Goal: Information Seeking & Learning: Learn about a topic

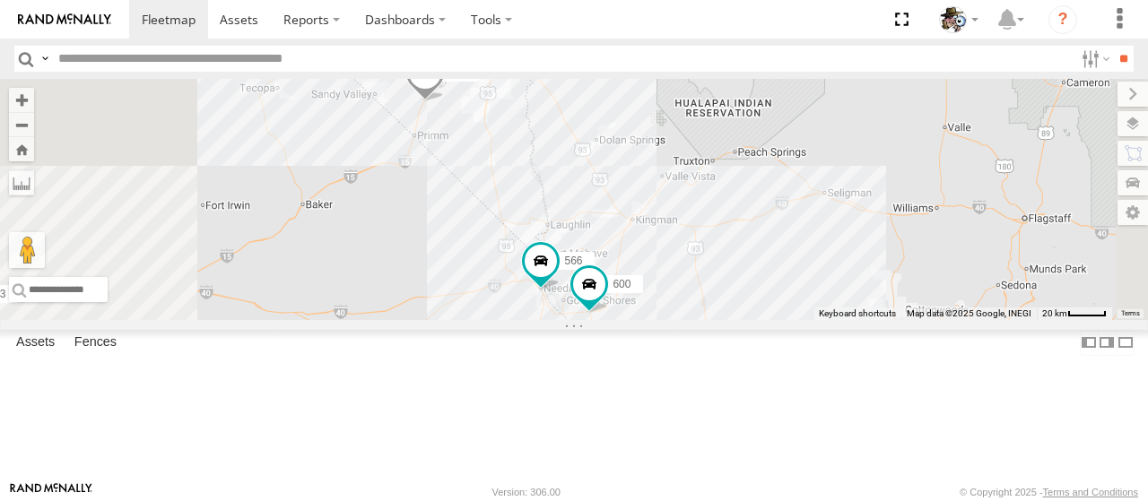
click at [445, 101] on span at bounding box center [424, 77] width 39 height 48
click at [417, 53] on link at bounding box center [394, 44] width 46 height 17
click at [605, 300] on span at bounding box center [589, 284] width 32 height 32
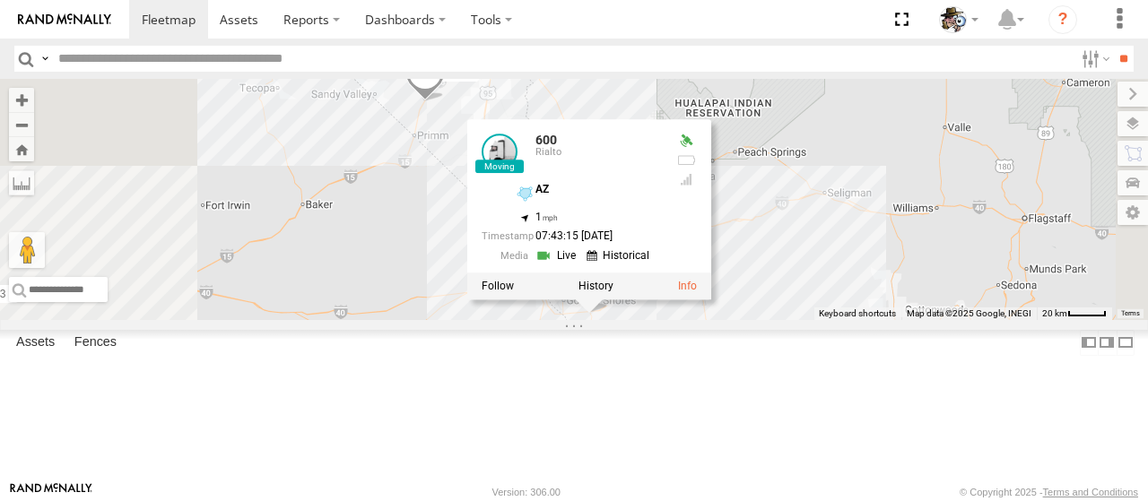
click at [581, 264] on link at bounding box center [559, 255] width 46 height 17
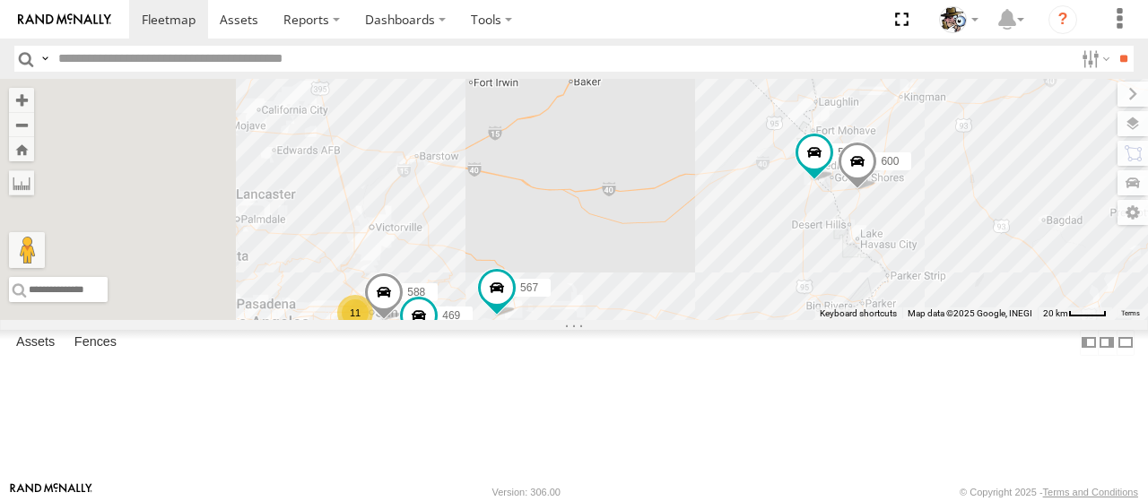
drag, startPoint x: 610, startPoint y: 279, endPoint x: 902, endPoint y: 155, distance: 317.5
click at [902, 155] on div "599 484 11 588 566 596 469 600 567" at bounding box center [574, 199] width 1148 height 241
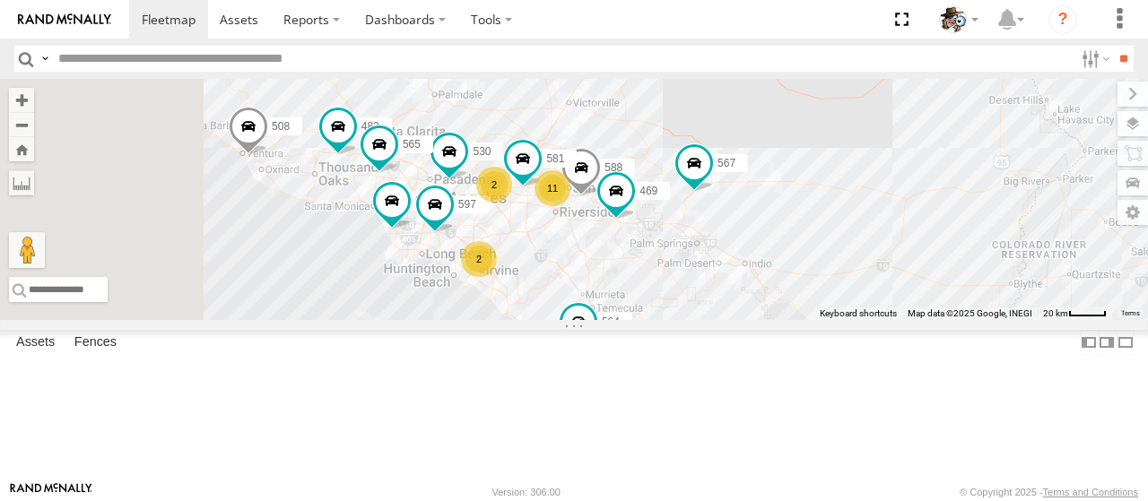
drag, startPoint x: 827, startPoint y: 250, endPoint x: 857, endPoint y: 183, distance: 73.5
click at [857, 183] on div "599 484 11 588 566 596 469 600 567 530 508 2 2 581 564 482 531 565 483 597 441" at bounding box center [574, 199] width 1148 height 241
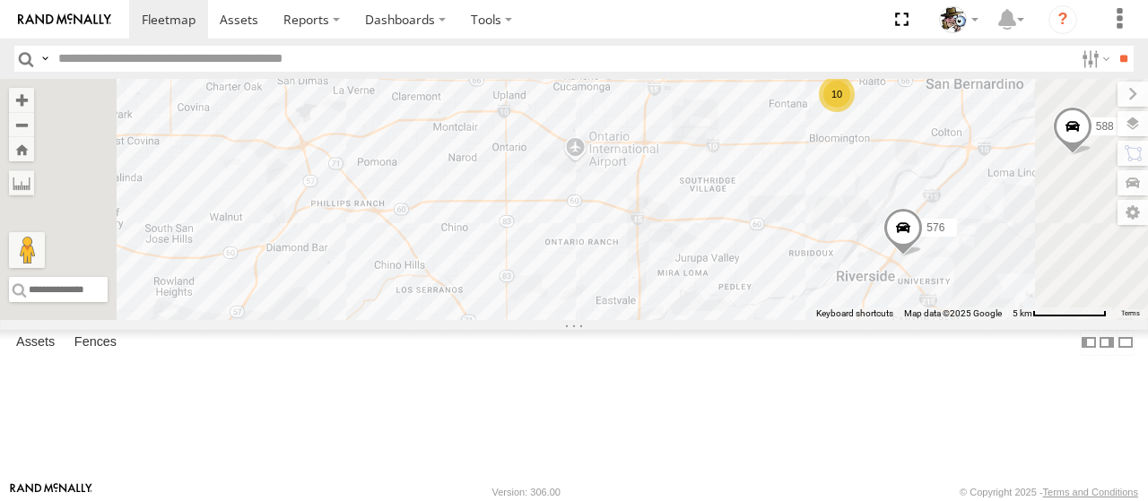
click at [623, 68] on span at bounding box center [607, 52] width 32 height 32
click at [599, 32] on link at bounding box center [576, 23] width 46 height 17
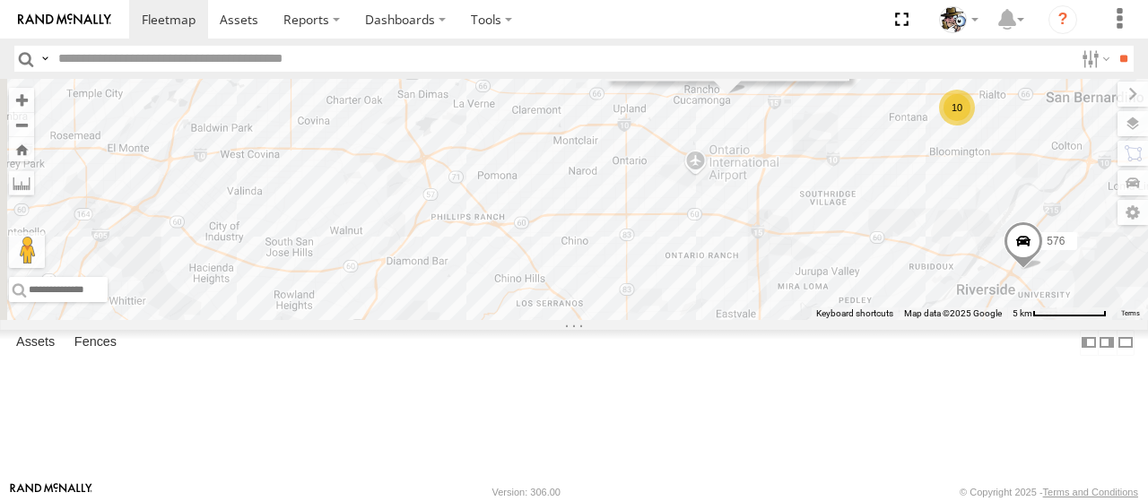
drag, startPoint x: 590, startPoint y: 207, endPoint x: 702, endPoint y: 199, distance: 112.4
click at [702, 199] on div "599 484 588 566 596 469 600 567 530 508 581 564 482 531 565 483 597 441 475 HIN…" at bounding box center [574, 199] width 1148 height 241
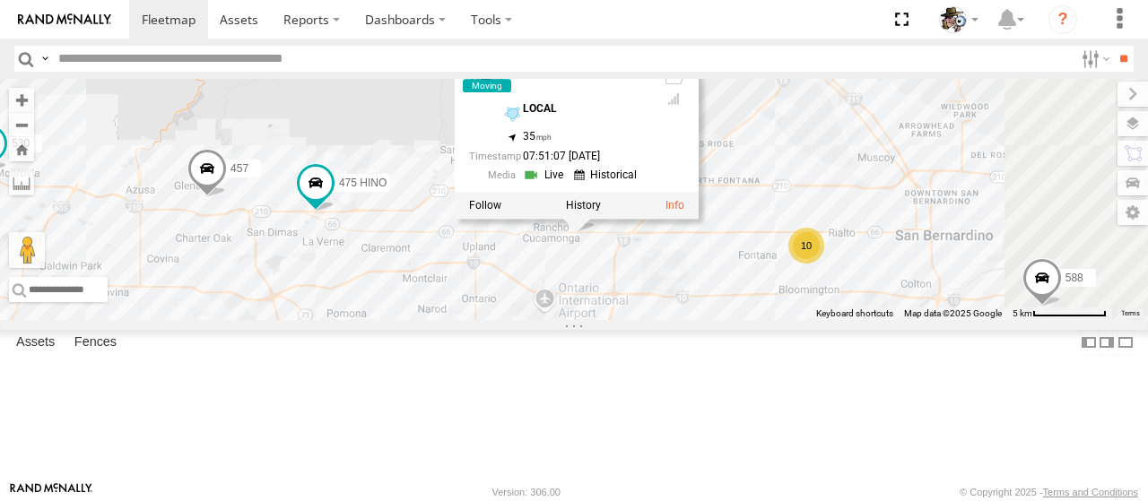
drag, startPoint x: 804, startPoint y: 239, endPoint x: 649, endPoint y: 379, distance: 208.3
click at [649, 320] on div "599 484 588 566 596 469 600 567 530 508 581 564 482 531 565 483 597 441 475 HIN…" at bounding box center [574, 199] width 1148 height 241
click at [568, 186] on link at bounding box center [545, 177] width 46 height 17
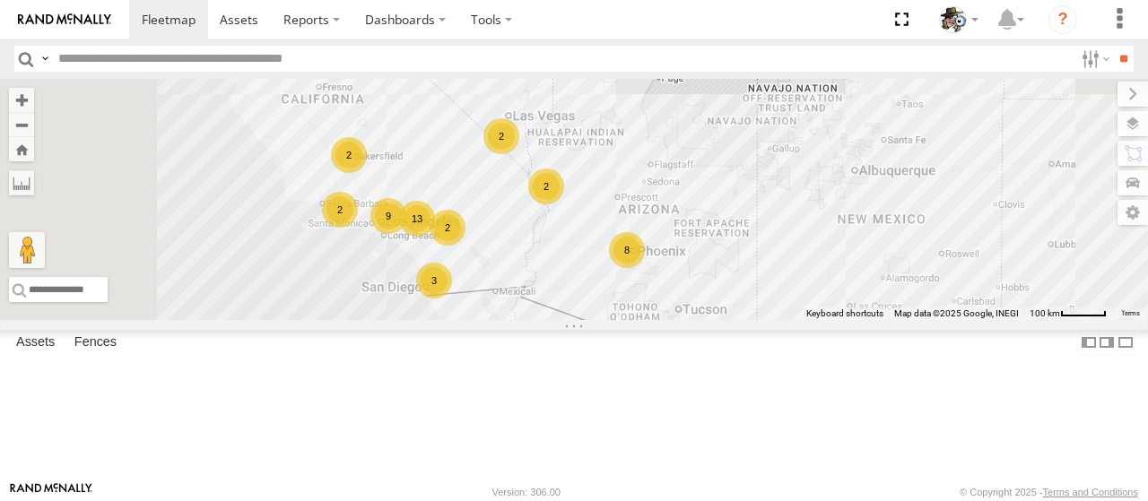
drag, startPoint x: 619, startPoint y: 264, endPoint x: 692, endPoint y: 193, distance: 101.5
click at [692, 193] on div "484 13 8 9 2 3 2 2 2 2" at bounding box center [574, 199] width 1148 height 241
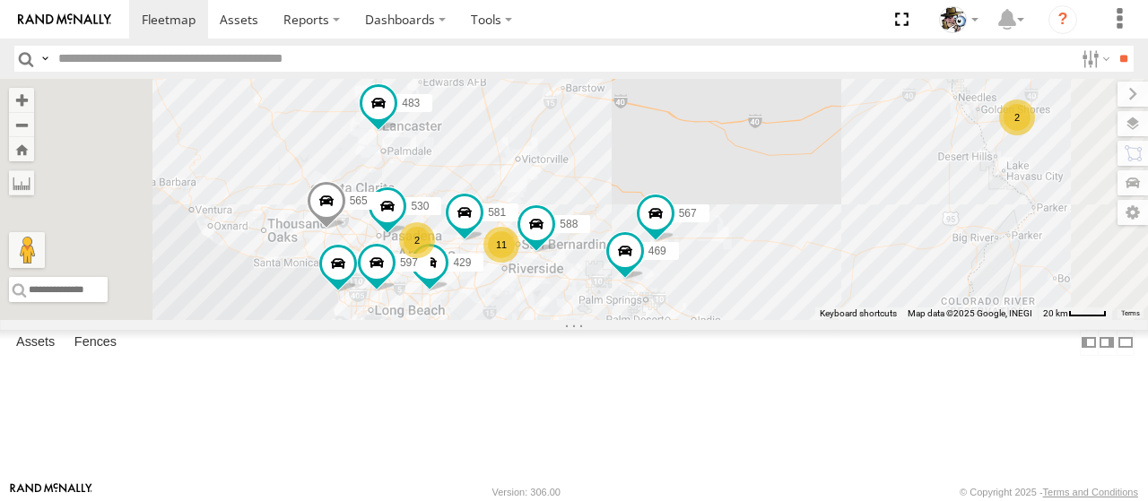
drag, startPoint x: 675, startPoint y: 269, endPoint x: 764, endPoint y: 144, distance: 154.3
click at [764, 144] on div "484 11 530 588 2 581 2 531 596 565 483 429 597 469 567" at bounding box center [574, 199] width 1148 height 241
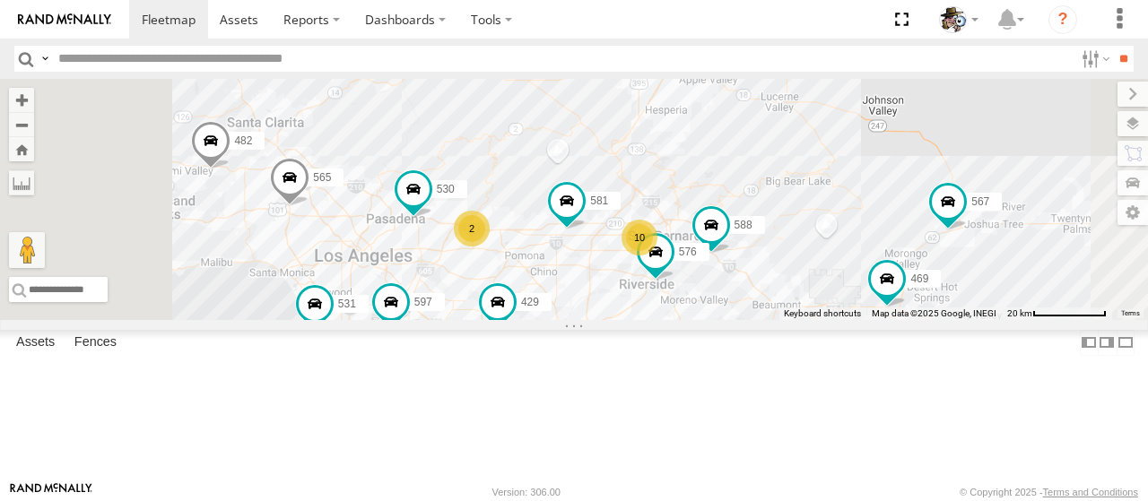
drag, startPoint x: 677, startPoint y: 258, endPoint x: 749, endPoint y: 154, distance: 126.4
click at [749, 154] on div "484 530 588 581 531 596 565 483 597 469 567 482 441 10 2 576 429" at bounding box center [574, 199] width 1148 height 241
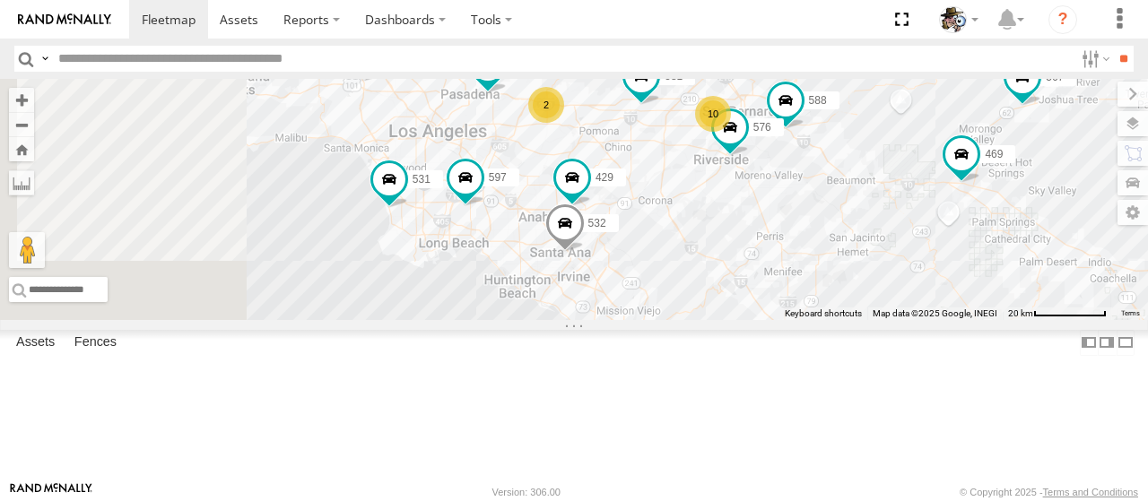
drag, startPoint x: 655, startPoint y: 248, endPoint x: 684, endPoint y: 191, distance: 63.4
click at [687, 187] on div "484 530 588 581 531 596 565 483 597 469 567 482 441 10 2 576 429 532" at bounding box center [574, 199] width 1148 height 241
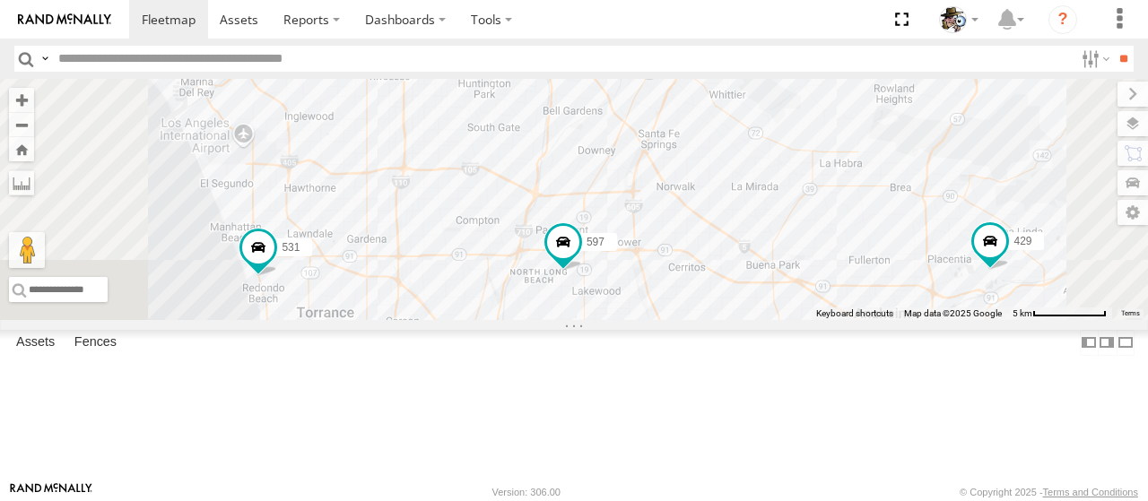
drag, startPoint x: 690, startPoint y: 306, endPoint x: 675, endPoint y: 204, distance: 103.3
click at [675, 204] on div "484 530 588 581 531 596 565 483 597 469 567 482 441 576 429 532 475 HINO 457" at bounding box center [574, 199] width 1148 height 241
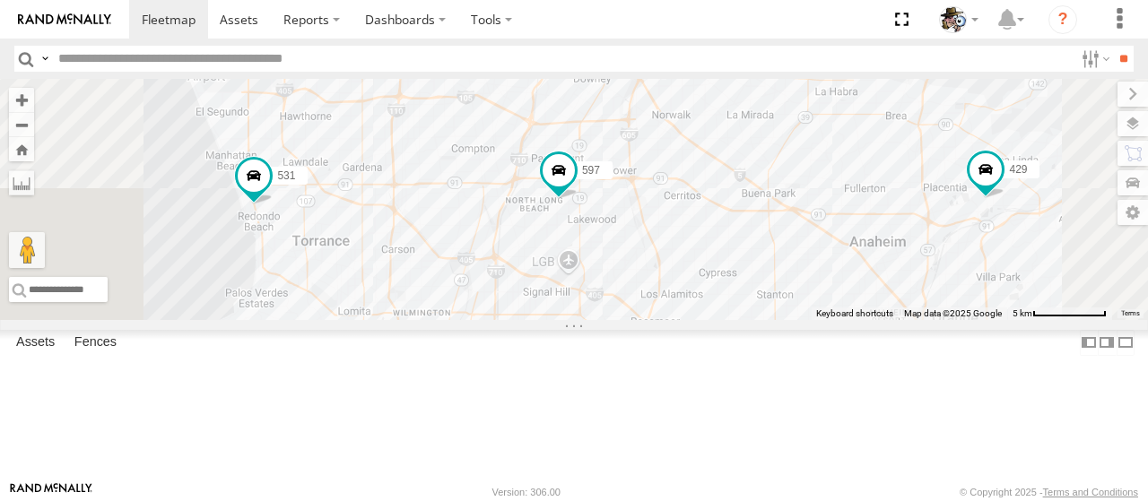
drag, startPoint x: 650, startPoint y: 343, endPoint x: 646, endPoint y: 269, distance: 73.7
click at [646, 269] on div "484 530 588 581 531 596 565 483 597 469 567 482 441 576 429 532 475 HINO 457" at bounding box center [574, 199] width 1148 height 241
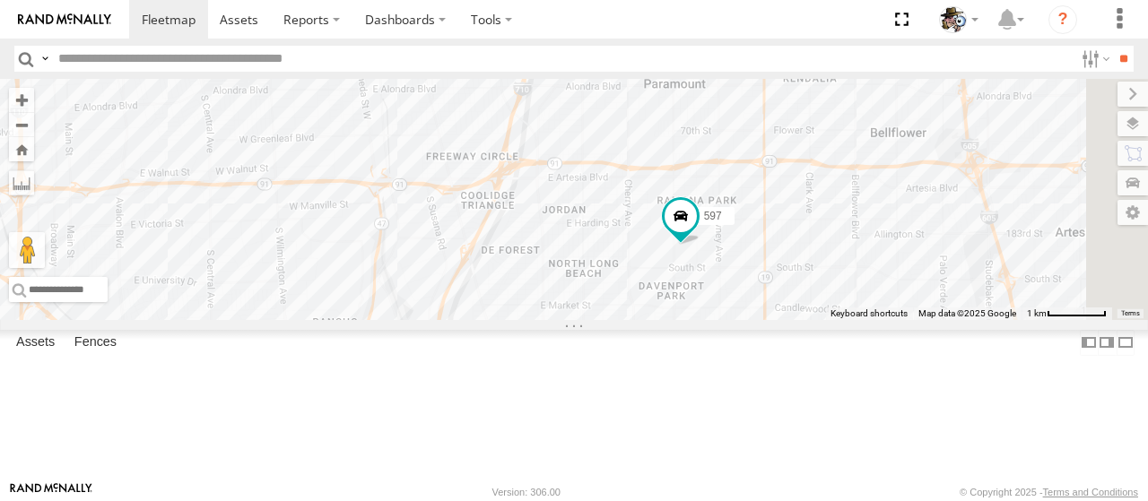
drag, startPoint x: 712, startPoint y: 270, endPoint x: 655, endPoint y: 286, distance: 59.6
click at [655, 286] on div "484 530 588 581 531 596 565 483 597 469 567 482 441 576 429 532 475 HINO 457" at bounding box center [574, 199] width 1148 height 241
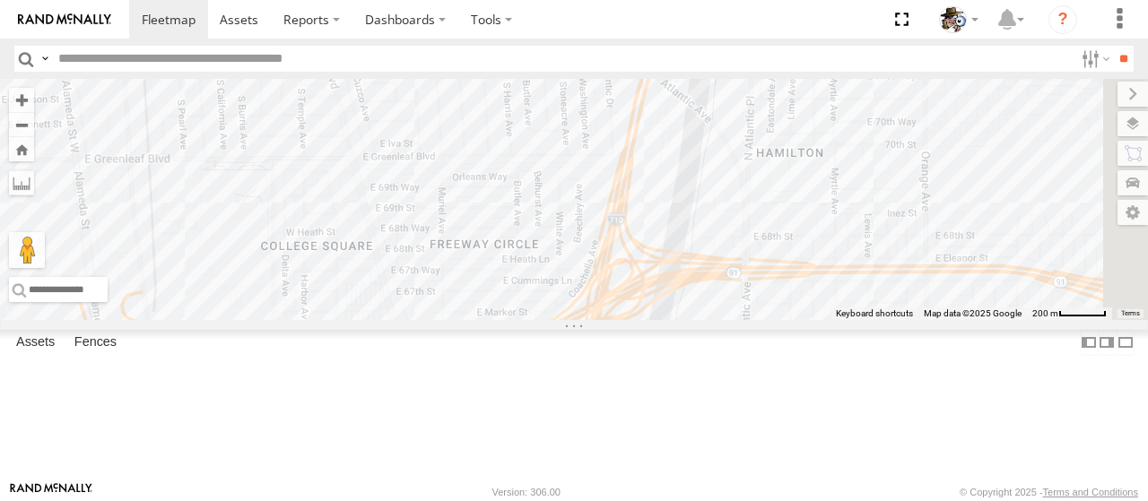
drag, startPoint x: 720, startPoint y: 202, endPoint x: 682, endPoint y: 327, distance: 130.5
click at [682, 320] on div "484 530 588 581 531 596 565 483 597 469 567 482 441 576 429 532 475 HINO 457" at bounding box center [574, 199] width 1148 height 241
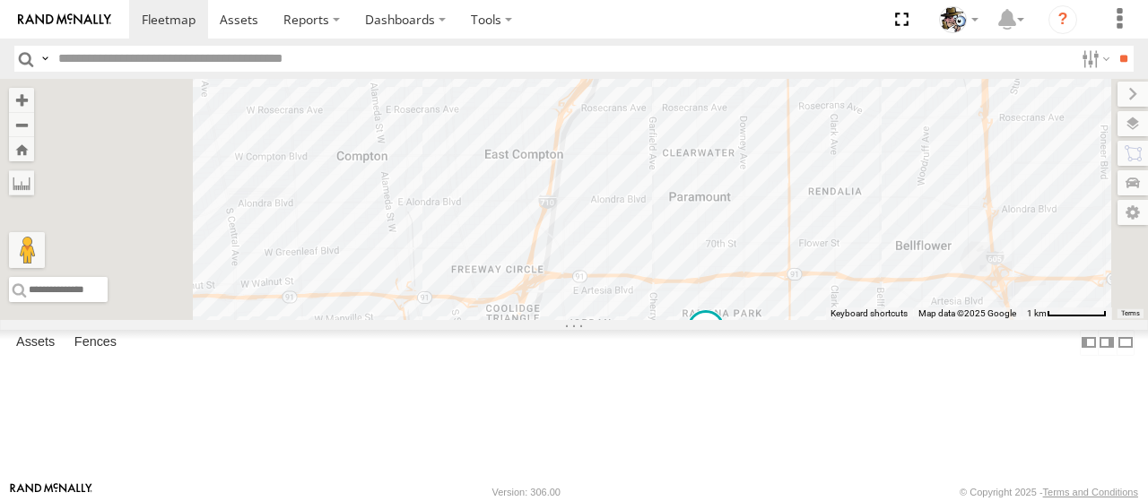
drag, startPoint x: 657, startPoint y: 218, endPoint x: 703, endPoint y: 290, distance: 85.6
click at [703, 290] on div "484 530 588 581 531 596 565 483 597 469 567 482 441 576 429 532 475 HINO 457" at bounding box center [574, 199] width 1148 height 241
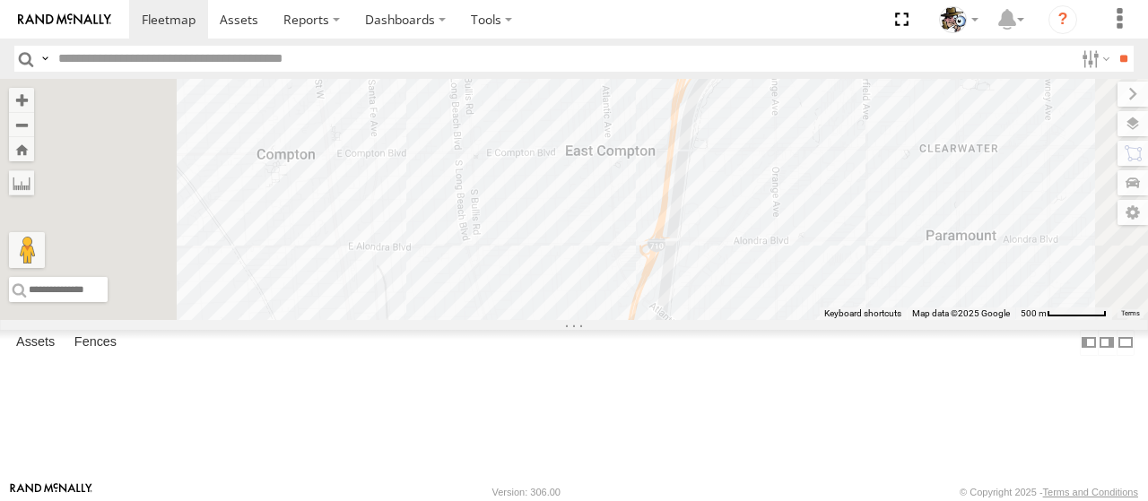
drag, startPoint x: 622, startPoint y: 269, endPoint x: 719, endPoint y: 273, distance: 97.8
click at [719, 273] on div "484 530 588 581 531 596 565 483 597 469 567 482 441 576 429 532 475 HINO 457" at bounding box center [574, 199] width 1148 height 241
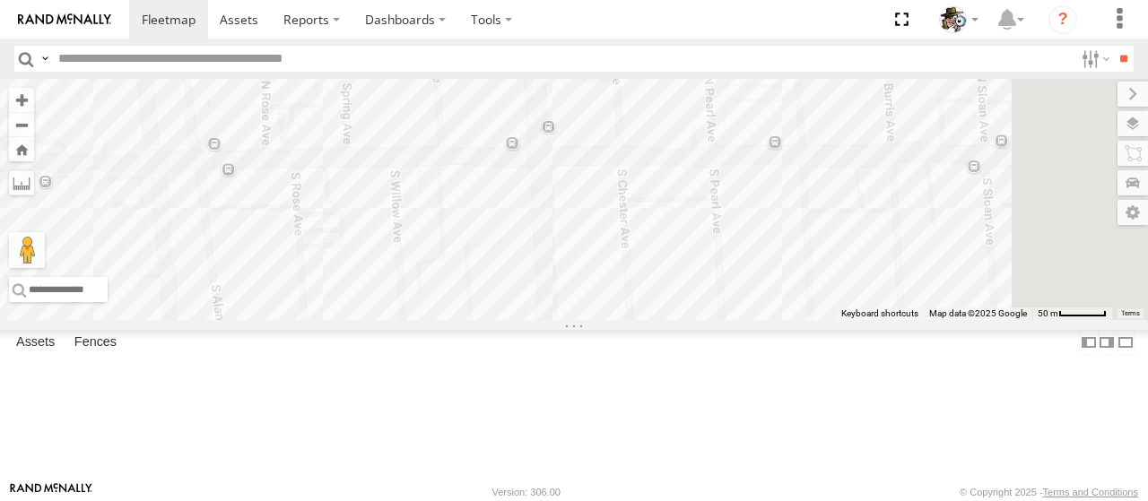
drag, startPoint x: 653, startPoint y: 207, endPoint x: 492, endPoint y: 338, distance: 207.2
click at [492, 320] on div "484 530 588 581 531 596 565 483 597 469 567 482 441 576 429 532 475 HINO 457" at bounding box center [574, 199] width 1148 height 241
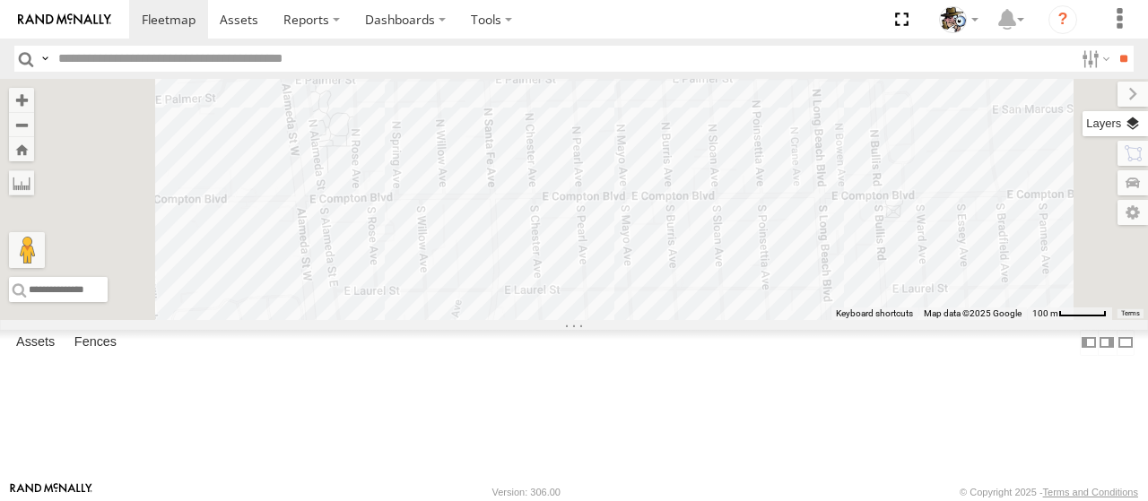
click at [1128, 121] on label at bounding box center [1115, 123] width 65 height 25
click at [0, 0] on span "Basemaps" at bounding box center [0, 0] width 0 height 0
click at [0, 0] on span "Satellite + Roadmap" at bounding box center [0, 0] width 0 height 0
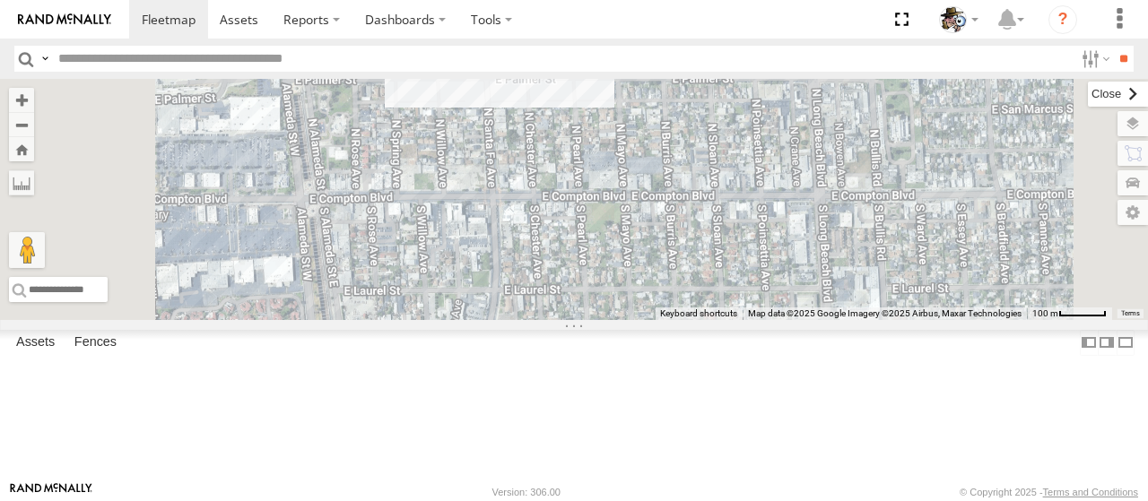
click at [1088, 99] on label at bounding box center [1118, 94] width 60 height 25
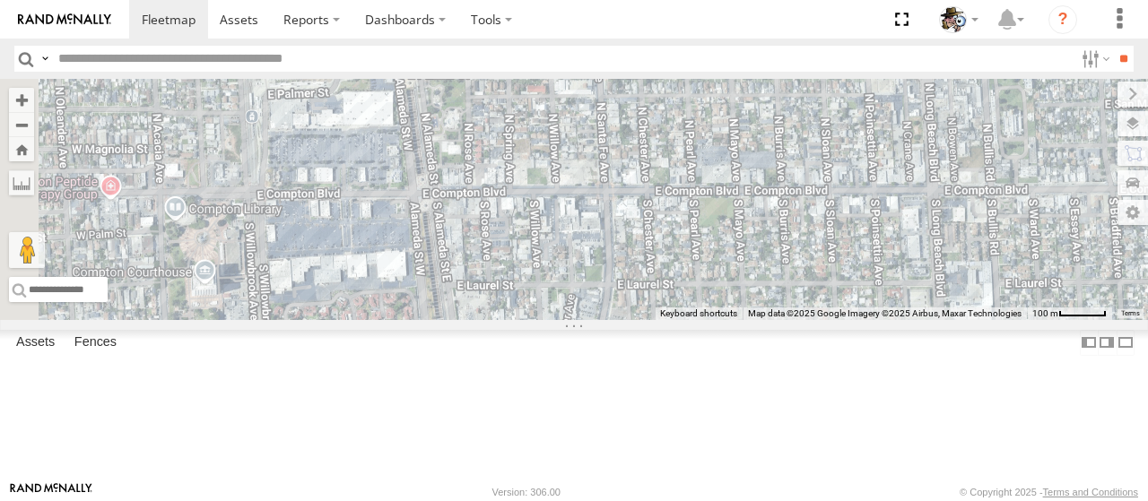
drag, startPoint x: 725, startPoint y: 292, endPoint x: 840, endPoint y: 288, distance: 114.9
click at [840, 288] on div "484 530 588 581 531 596 565 483 597 469 567 482 441 576 429 532 475 HINO 457" at bounding box center [574, 199] width 1148 height 241
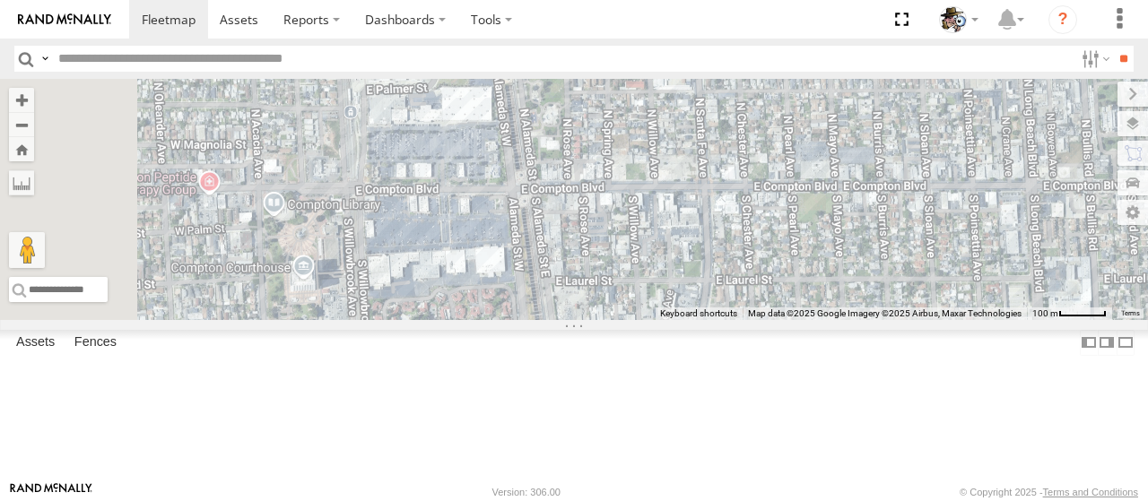
drag, startPoint x: 662, startPoint y: 315, endPoint x: 797, endPoint y: 309, distance: 135.6
click at [797, 309] on div "484 530 588 581 531 596 565 483 597 469 567 482 441 576 429 532 475 HINO 457" at bounding box center [574, 199] width 1148 height 241
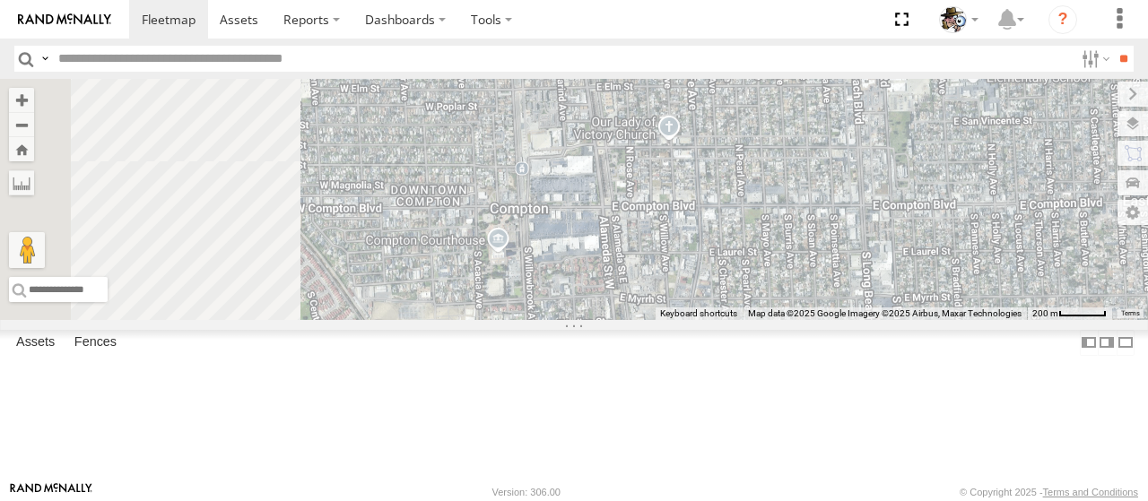
drag, startPoint x: 689, startPoint y: 311, endPoint x: 793, endPoint y: 309, distance: 104.1
click at [793, 309] on div "484 530 588 581 531 596 565 483 597 469 567 482 441 576 429 532 475 HINO 457" at bounding box center [574, 199] width 1148 height 241
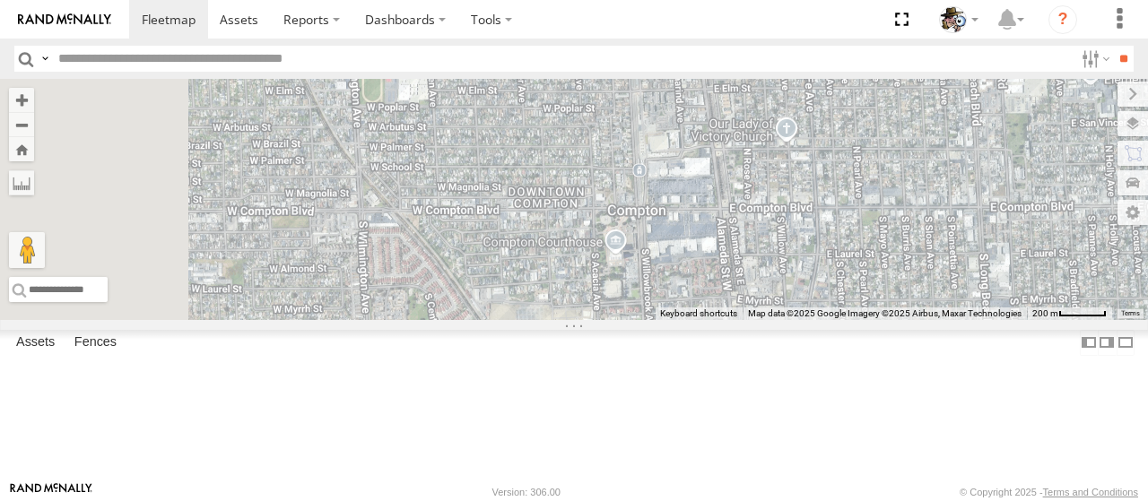
drag, startPoint x: 676, startPoint y: 303, endPoint x: 793, endPoint y: 305, distance: 116.6
click at [793, 305] on div "484 530 588 581 531 596 565 483 597 469 567 482 441 576 429 532 475 HINO 457" at bounding box center [574, 199] width 1148 height 241
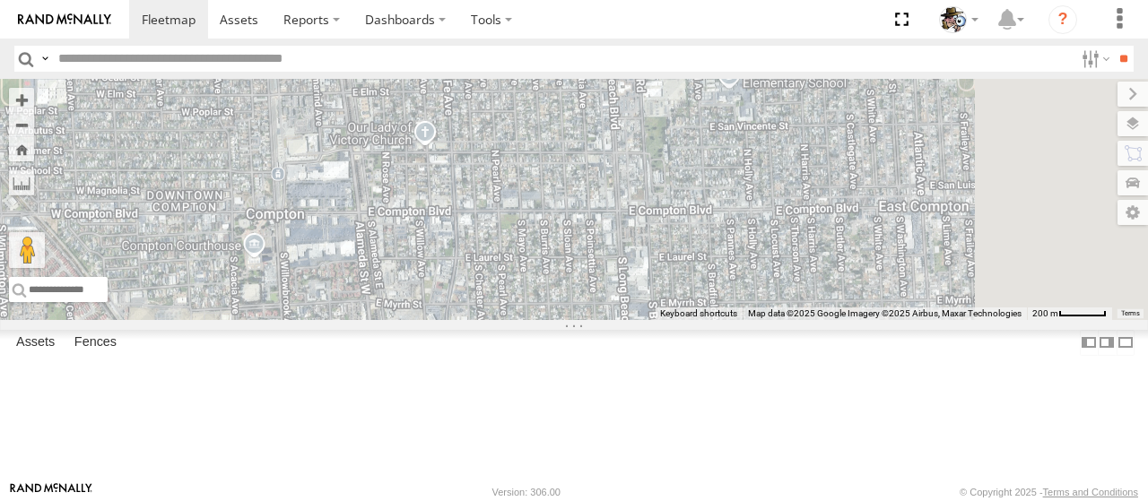
drag, startPoint x: 831, startPoint y: 285, endPoint x: 466, endPoint y: 289, distance: 365.1
click at [466, 289] on div "484 530 588 581 531 596 565 483 597 469 567 482 441 576 429 532 475 HINO 457" at bounding box center [574, 199] width 1148 height 241
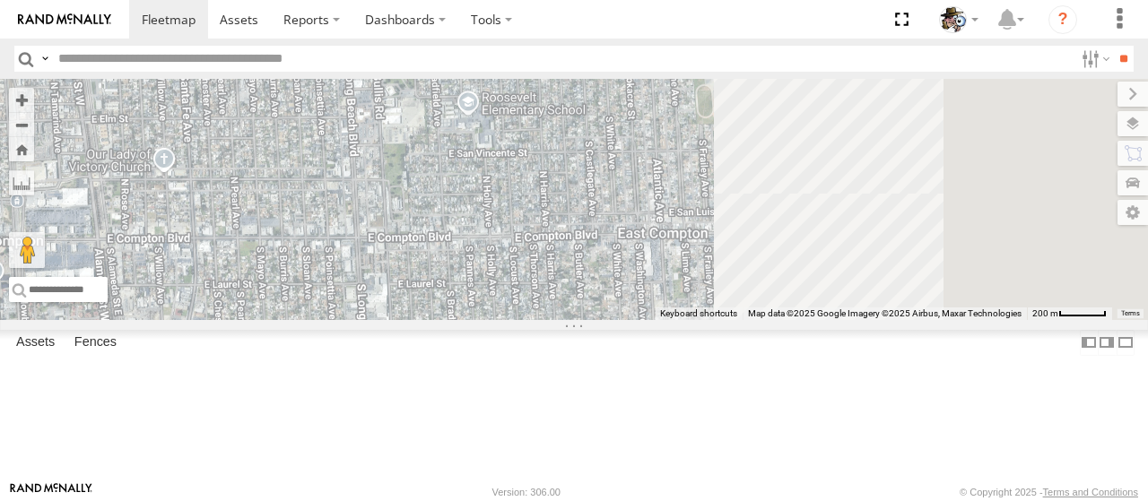
drag, startPoint x: 757, startPoint y: 280, endPoint x: 494, endPoint y: 307, distance: 264.2
click at [494, 307] on div "484 530 588 581 531 596 565 483 597 469 567 482 441 576 429 532 475 HINO 457" at bounding box center [574, 199] width 1148 height 241
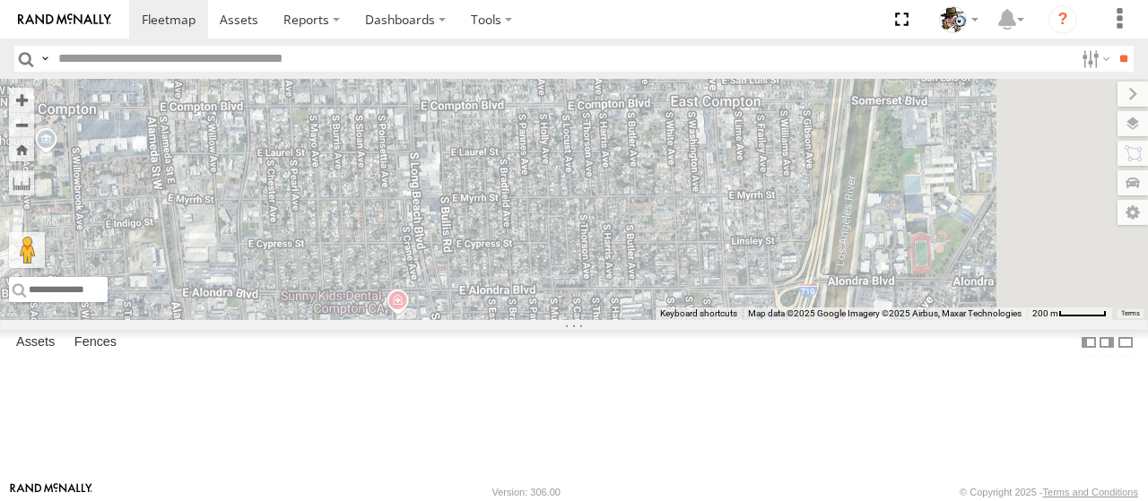
drag, startPoint x: 790, startPoint y: 332, endPoint x: 845, endPoint y: 198, distance: 144.4
click at [845, 198] on div "484 530 588 581 531 596 565 483 597 469 567 482 441 576 429 532 475 HINO 457" at bounding box center [574, 199] width 1148 height 241
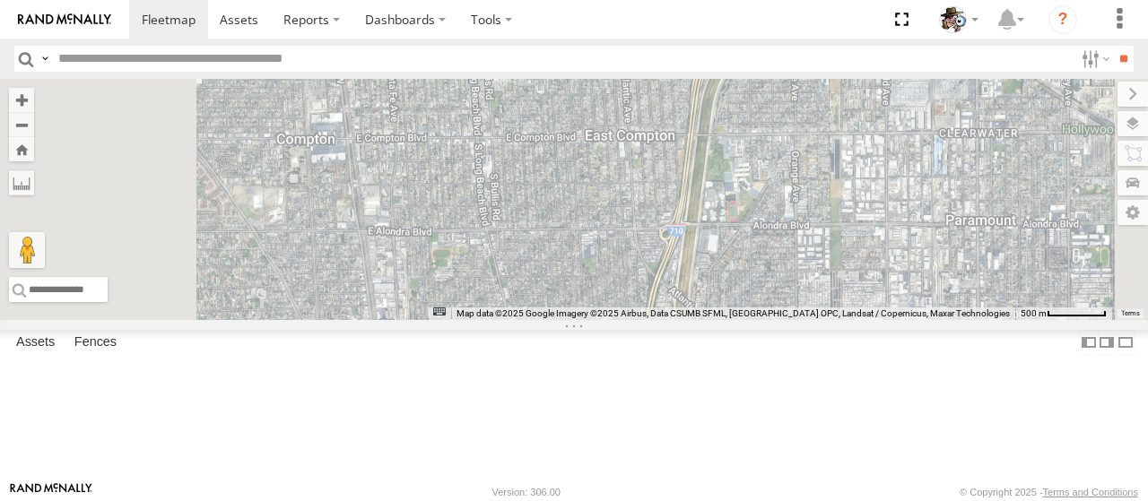
drag, startPoint x: 675, startPoint y: 297, endPoint x: 728, endPoint y: 275, distance: 57.1
click at [728, 275] on div "484 530 588 581 531 596 565 483 597 469 567 482 441 576 429 532 475 HINO 457" at bounding box center [574, 199] width 1148 height 241
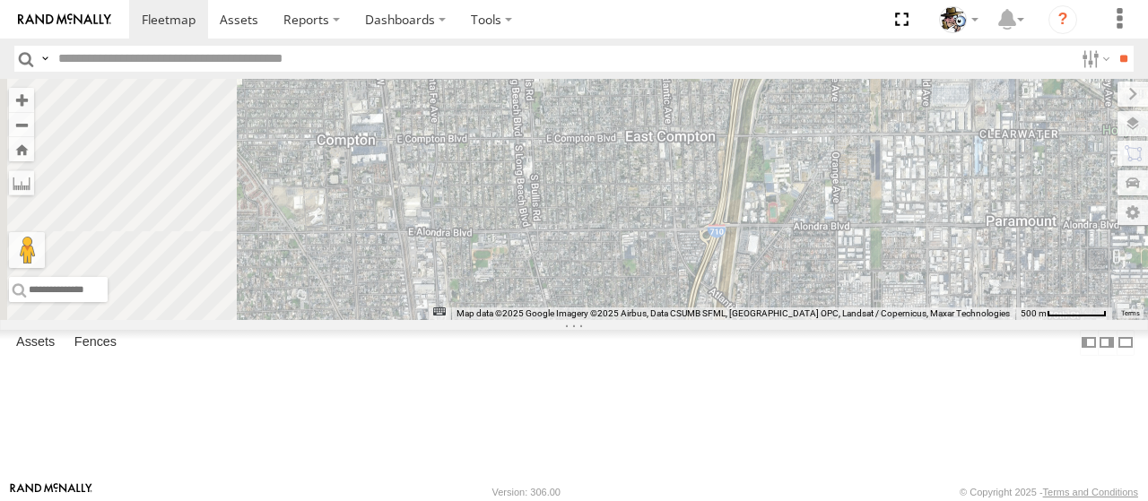
drag, startPoint x: 730, startPoint y: 278, endPoint x: 785, endPoint y: 279, distance: 54.7
click at [785, 279] on div "484 530 588 581 531 596 565 483 597 469 567 482 441 576 429 532 475 HINO 457" at bounding box center [574, 199] width 1148 height 241
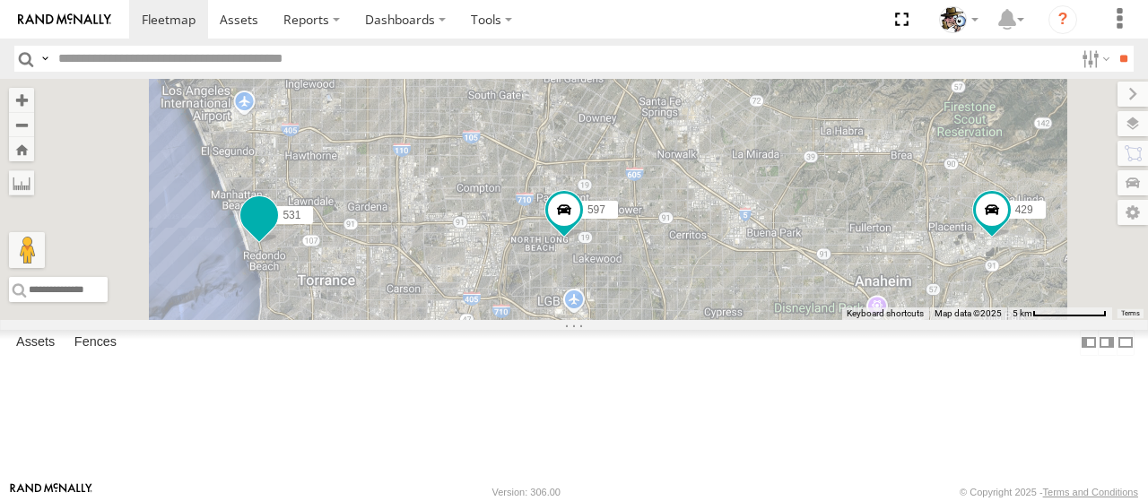
click at [275, 231] on span at bounding box center [259, 215] width 32 height 32
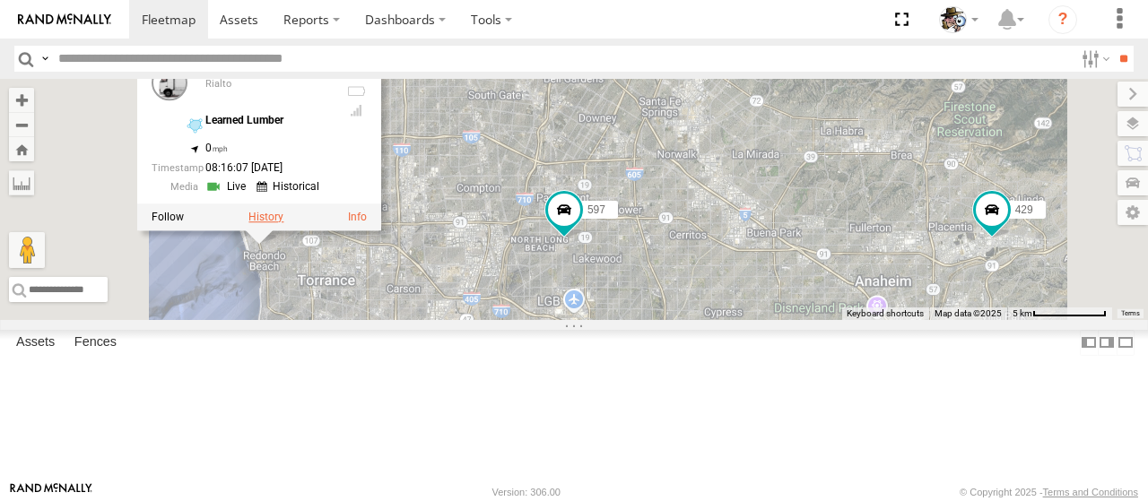
click at [283, 223] on label at bounding box center [265, 217] width 35 height 13
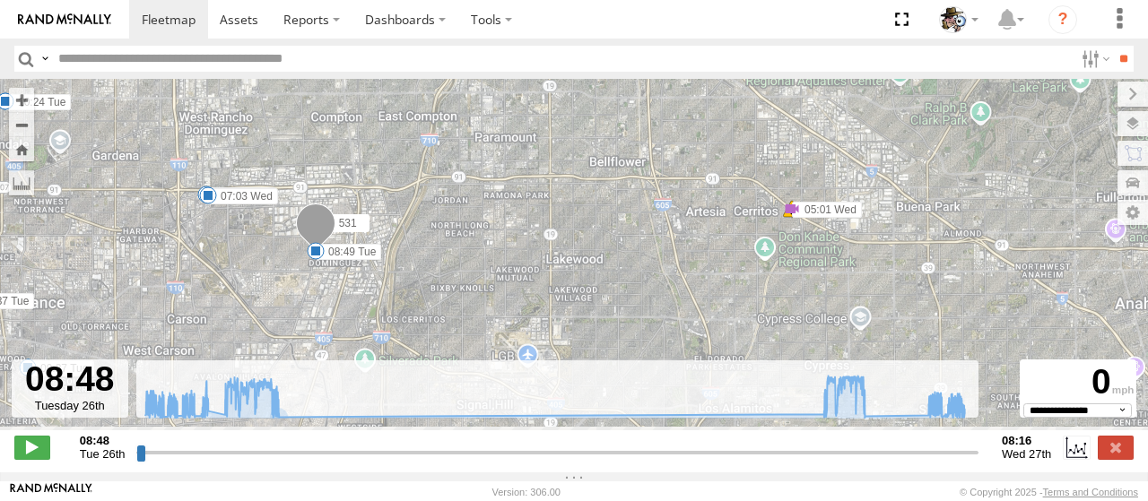
drag, startPoint x: 405, startPoint y: 309, endPoint x: 511, endPoint y: 168, distance: 177.4
click at [511, 168] on div "531 08:49 Tue 09:20 Tue 09:27 Tue 09:37 Tue 09:43 Tue 09:52 Tue 11:52 Tue 11:52…" at bounding box center [574, 264] width 1148 height 370
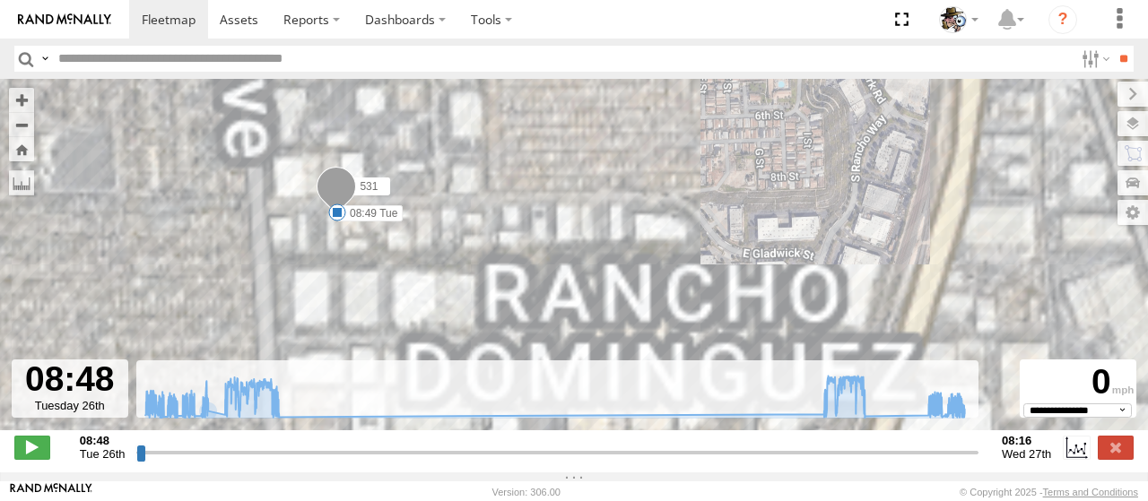
drag, startPoint x: 256, startPoint y: 200, endPoint x: 393, endPoint y: 254, distance: 147.4
click at [393, 254] on div "531 08:49 Tue 09:20 Tue 09:27 Tue 09:37 Tue 09:43 Tue 09:52 Tue 11:52 Tue 11:52…" at bounding box center [574, 264] width 1148 height 370
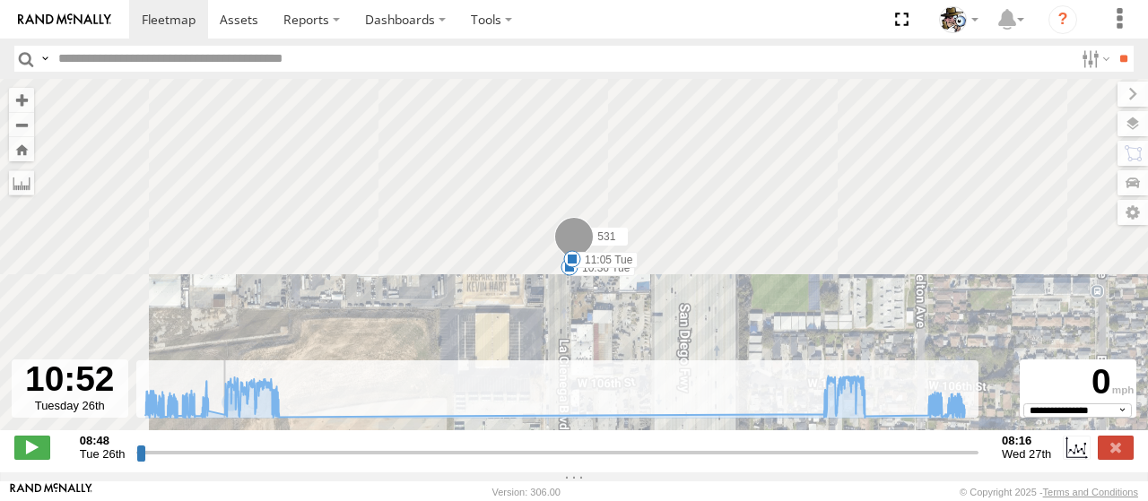
drag, startPoint x: 138, startPoint y: 464, endPoint x: 213, endPoint y: 483, distance: 77.9
click at [213, 461] on input "range" at bounding box center [557, 452] width 842 height 17
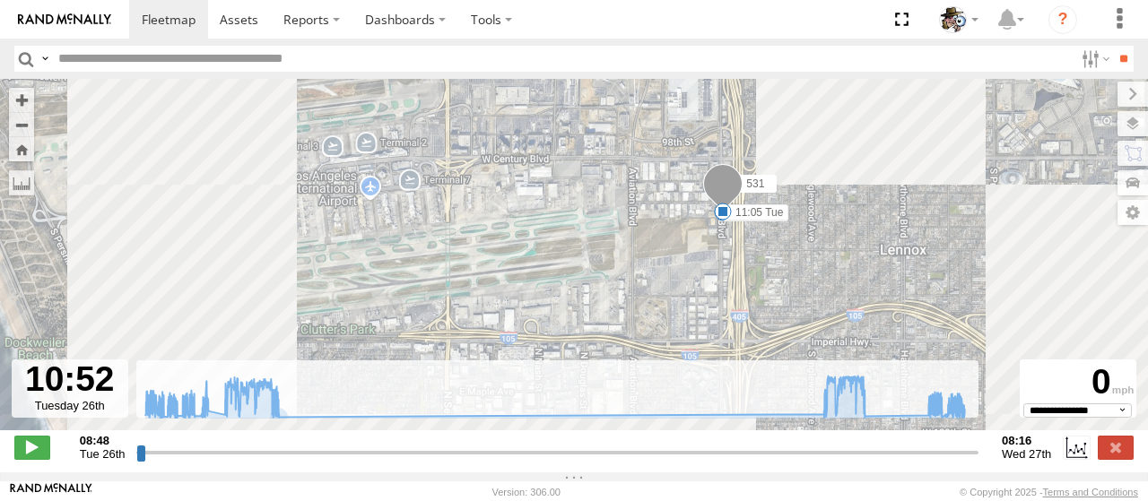
drag, startPoint x: 836, startPoint y: 287, endPoint x: 649, endPoint y: 256, distance: 189.2
click at [649, 256] on div "531 08:49 Tue 09:20 Tue 09:27 Tue 09:37 Tue 09:43 Tue 09:52 Tue 11:52 Tue 11:52…" at bounding box center [574, 264] width 1148 height 370
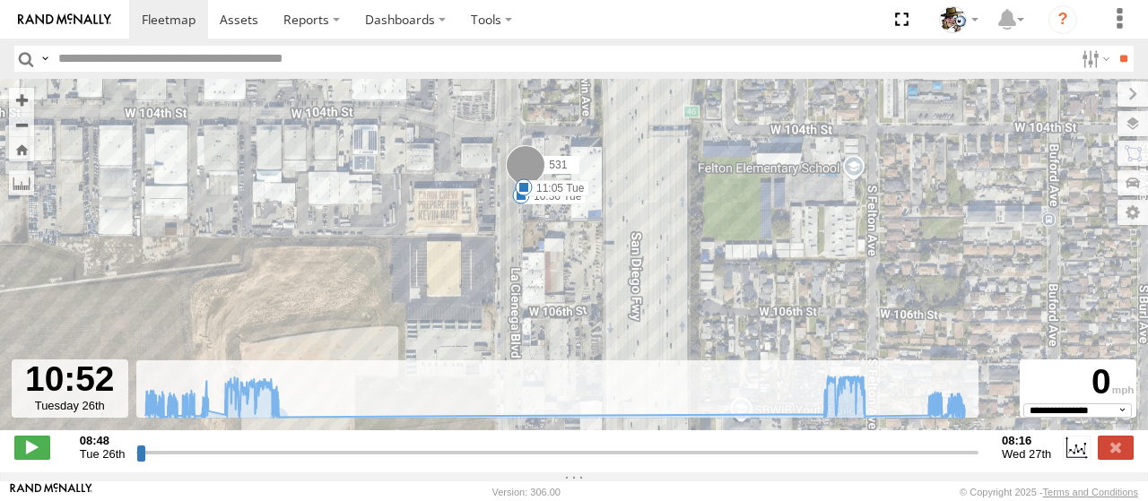
drag, startPoint x: 657, startPoint y: 118, endPoint x: 661, endPoint y: 318, distance: 201.0
click at [675, 331] on div "531 08:49 Tue 09:20 Tue 09:27 Tue 09:37 Tue 09:43 Tue 09:52 Tue 11:52 Tue 11:52…" at bounding box center [574, 264] width 1148 height 370
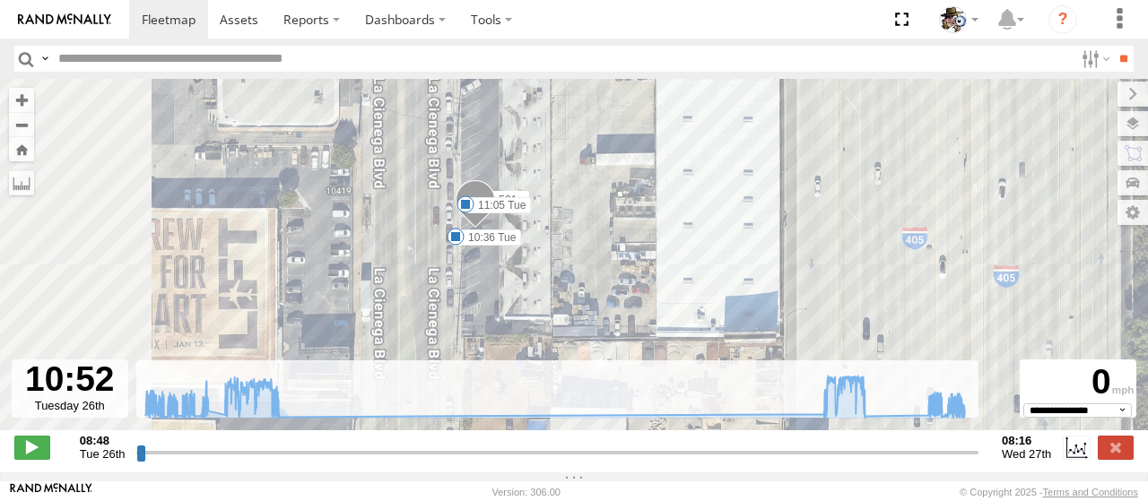
drag, startPoint x: 509, startPoint y: 204, endPoint x: 730, endPoint y: 354, distance: 267.9
click at [730, 354] on div "531 08:49 Tue 09:20 Tue 09:27 Tue 09:37 Tue 09:43 Tue 09:52 Tue 11:52 Tue 11:52…" at bounding box center [574, 264] width 1148 height 370
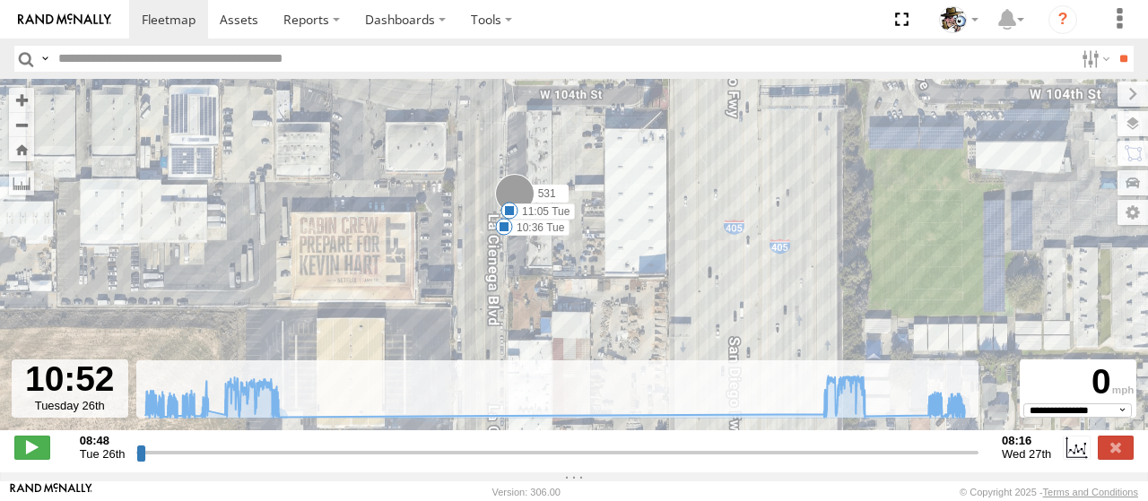
click at [547, 259] on div "531 08:49 Tue 09:20 Tue 09:27 Tue 09:37 Tue 09:43 Tue 09:52 Tue 11:52 Tue 11:52…" at bounding box center [574, 264] width 1148 height 370
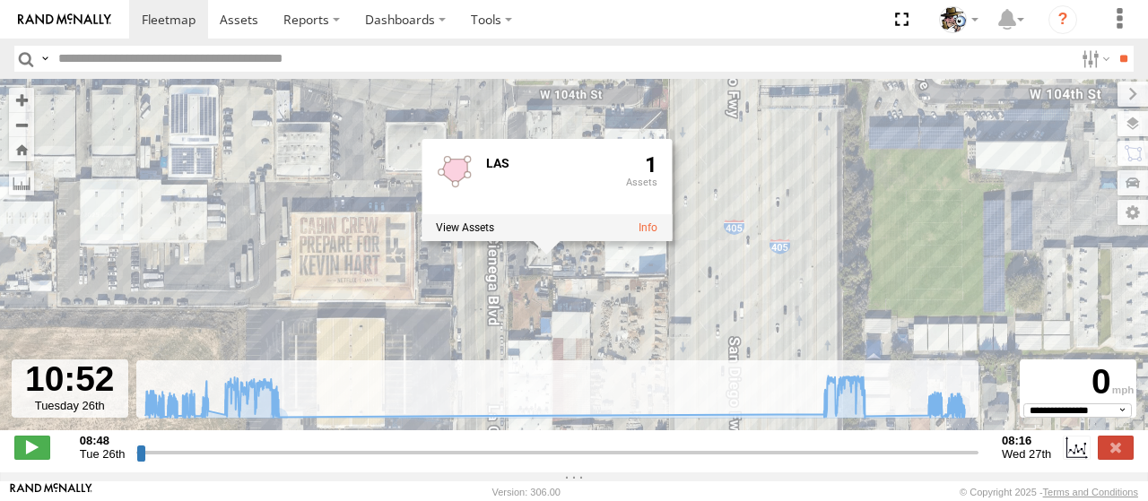
click at [536, 275] on div "531 08:49 Tue 09:20 Tue 09:27 Tue 09:37 Tue 09:43 Tue 09:52 Tue 11:52 Tue 11:52…" at bounding box center [574, 264] width 1148 height 370
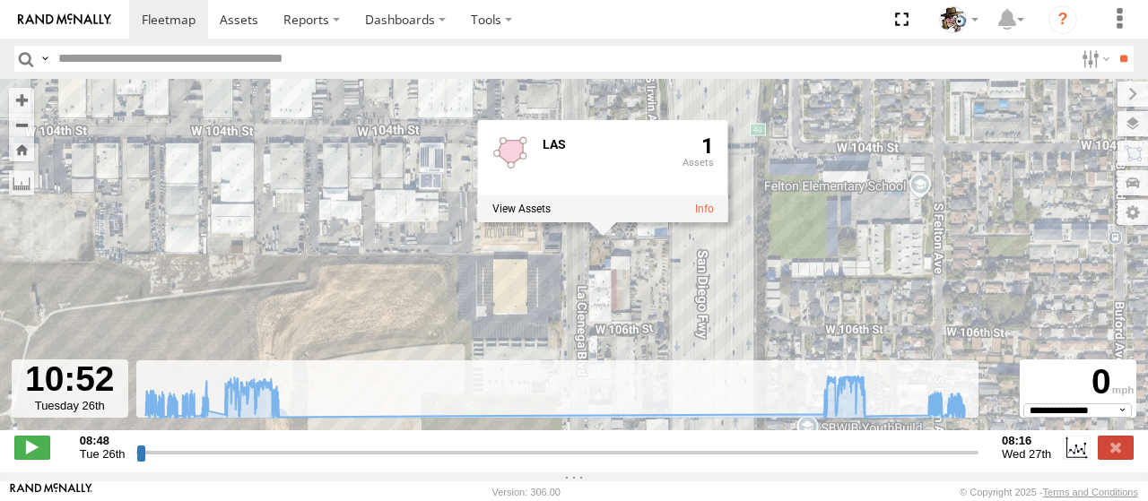
drag, startPoint x: 736, startPoint y: 283, endPoint x: 735, endPoint y: 247, distance: 35.9
click at [735, 247] on div "531 08:49 Tue 09:20 Tue 09:27 Tue 09:37 Tue 09:43 Tue 09:52 Tue 11:52 Tue 11:52…" at bounding box center [574, 264] width 1148 height 370
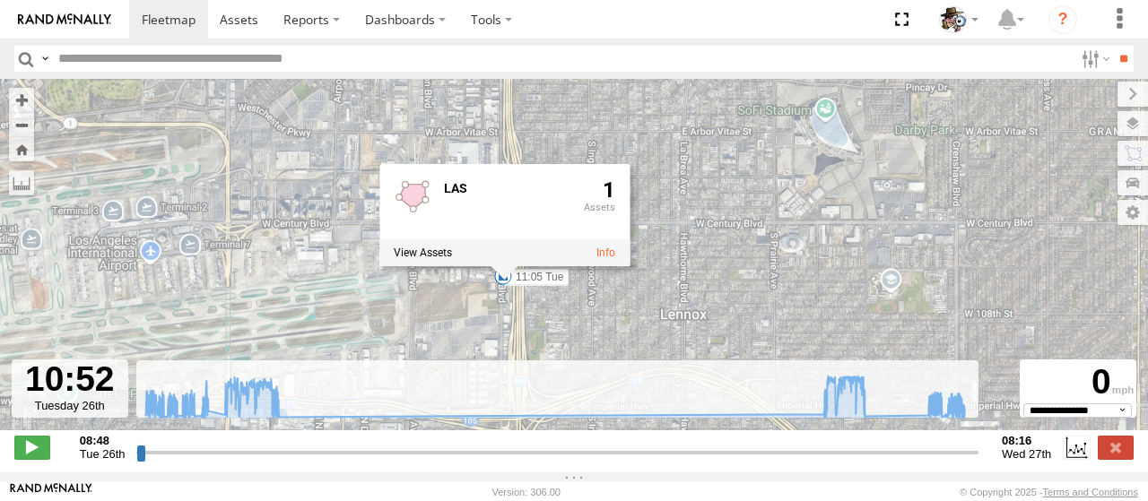
drag, startPoint x: 640, startPoint y: 315, endPoint x: 629, endPoint y: 278, distance: 38.6
click at [629, 278] on div "531 08:49 Tue 09:20 Tue 09:27 Tue 09:37 Tue 09:43 Tue 09:52 Tue 11:52 Tue 11:52…" at bounding box center [574, 264] width 1148 height 370
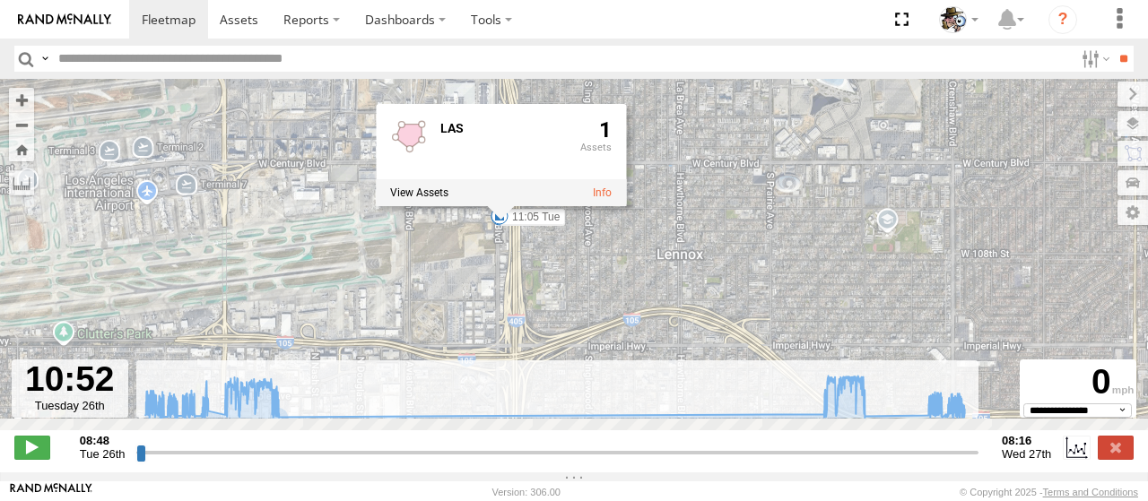
drag, startPoint x: 711, startPoint y: 245, endPoint x: 706, endPoint y: 151, distance: 94.3
click at [706, 151] on div "531 08:49 Tue 09:20 Tue 09:27 Tue 09:37 Tue 09:43 Tue 09:52 Tue 11:52 Tue 11:52…" at bounding box center [574, 264] width 1148 height 370
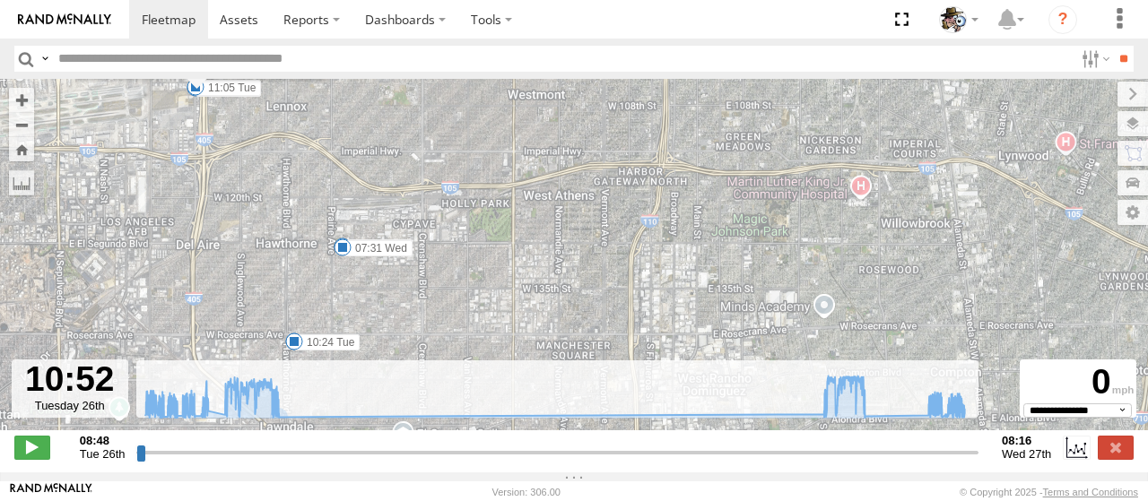
drag, startPoint x: 709, startPoint y: 277, endPoint x: 299, endPoint y: 190, distance: 419.1
click at [299, 190] on div "531 08:49 Tue 09:20 Tue 09:27 Tue 09:37 Tue 09:43 Tue 09:52 Tue 11:52 Tue 11:52…" at bounding box center [574, 264] width 1148 height 370
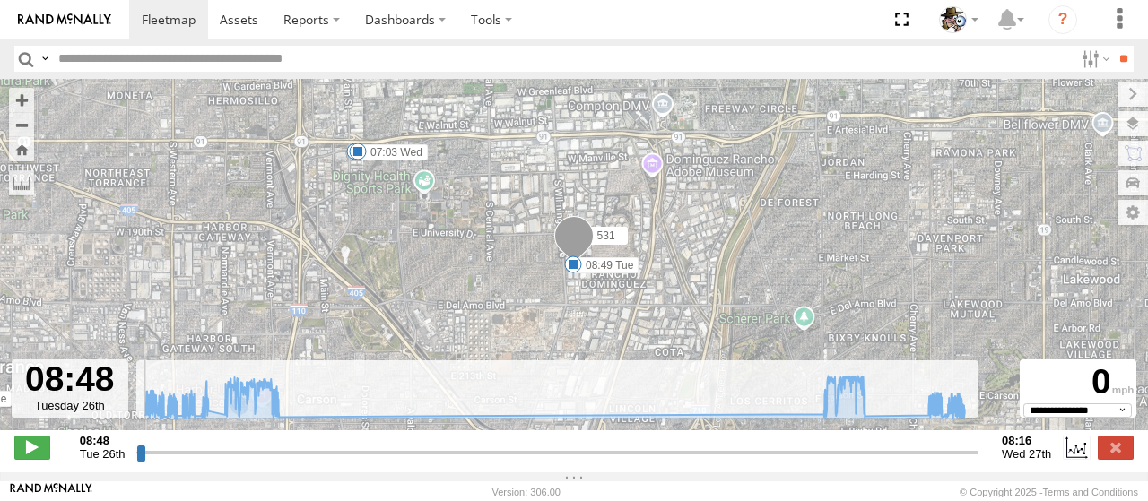
drag, startPoint x: 214, startPoint y: 462, endPoint x: 140, endPoint y: 466, distance: 74.5
type input "**********"
click at [140, 461] on input "range" at bounding box center [557, 452] width 842 height 17
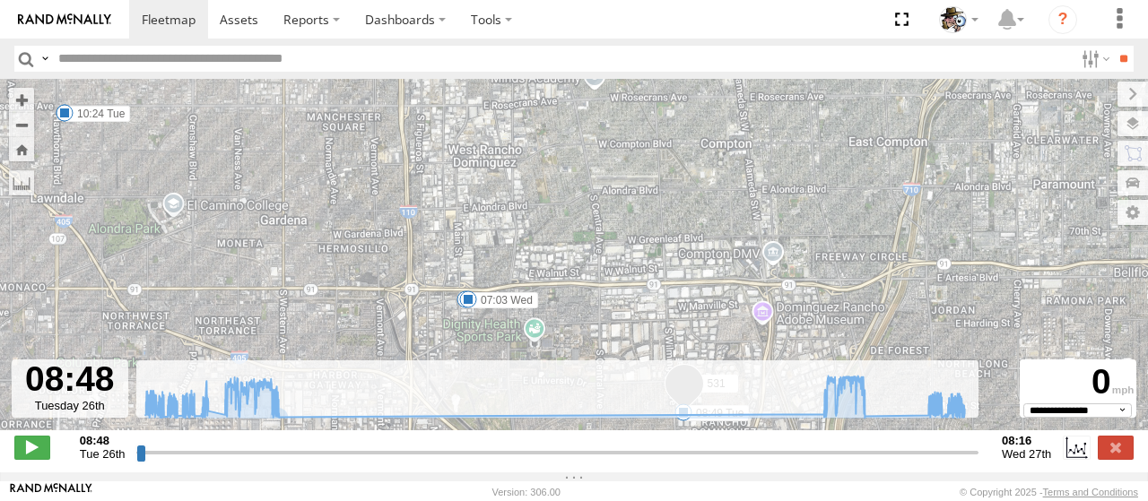
drag, startPoint x: 762, startPoint y: 171, endPoint x: 745, endPoint y: 320, distance: 149.8
click at [745, 320] on div "531 08:49 Tue 09:20 Tue 09:27 Tue 09:37 Tue 09:43 Tue 09:52 Tue 11:52 Tue 11:52…" at bounding box center [574, 264] width 1148 height 370
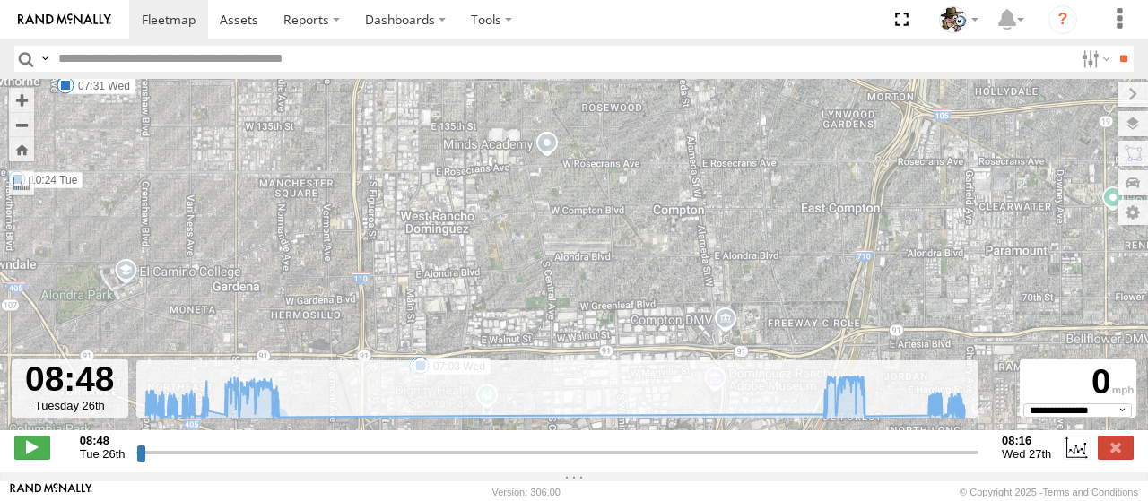
drag, startPoint x: 723, startPoint y: 205, endPoint x: 674, endPoint y: 274, distance: 84.9
click at [674, 274] on div "531 08:49 Tue 09:20 Tue 09:27 Tue 09:37 Tue 09:43 Tue 09:52 Tue 11:52 Tue 11:52…" at bounding box center [574, 264] width 1148 height 370
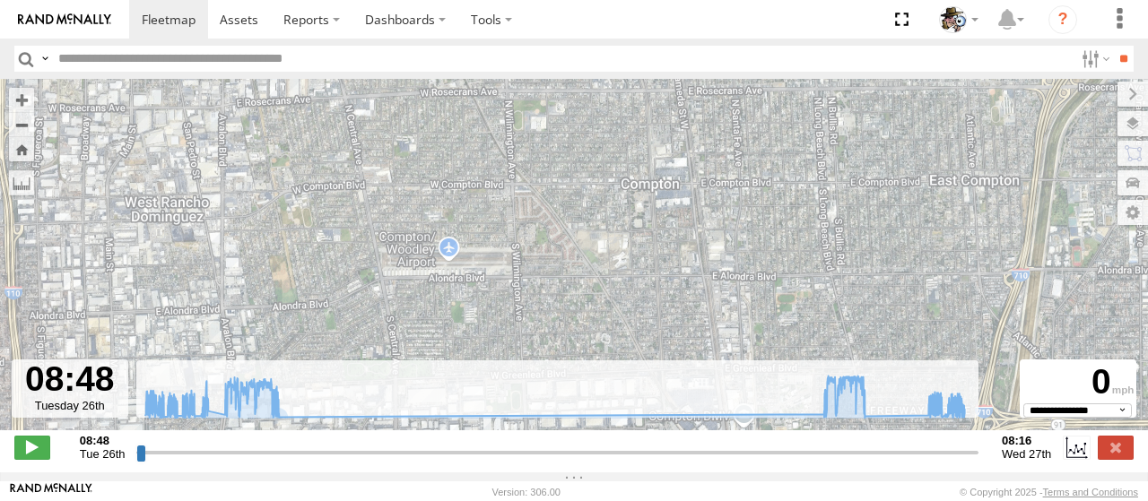
drag, startPoint x: 682, startPoint y: 287, endPoint x: 691, endPoint y: 244, distance: 44.0
click at [691, 244] on div "531 08:49 Tue 09:20 Tue 09:27 Tue 09:37 Tue 09:43 Tue 09:52 Tue 11:52 Tue 11:52…" at bounding box center [574, 264] width 1148 height 370
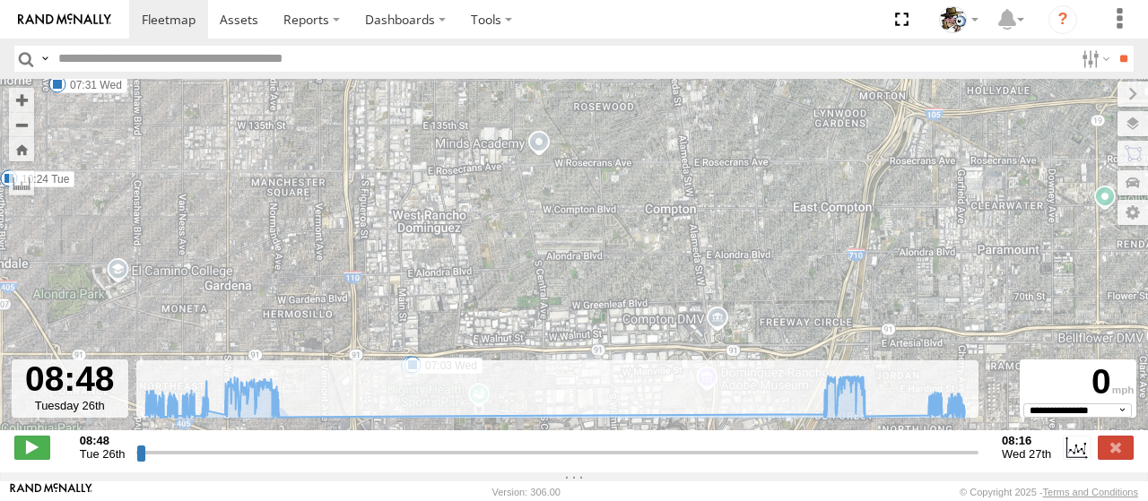
drag, startPoint x: 705, startPoint y: 283, endPoint x: 705, endPoint y: 248, distance: 35.0
click at [705, 248] on div "531 08:49 Tue 09:20 Tue 09:27 Tue 09:37 Tue 09:43 Tue 09:52 Tue 11:52 Tue 11:52…" at bounding box center [574, 264] width 1148 height 370
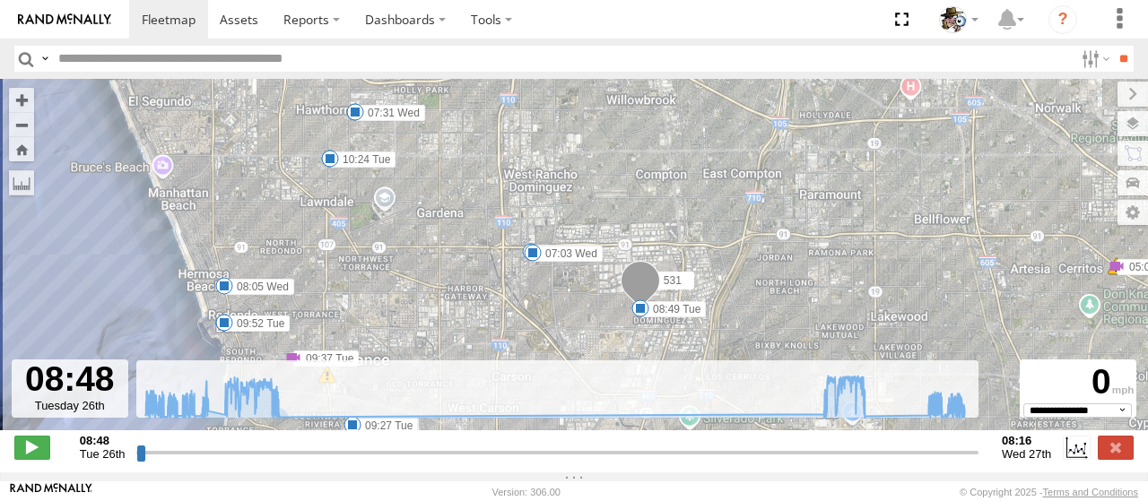
drag, startPoint x: 667, startPoint y: 266, endPoint x: 661, endPoint y: 234, distance: 32.0
click at [661, 234] on div "531 08:49 Tue 09:20 Tue 09:27 Tue 09:37 Tue 09:43 Tue 09:52 Tue 11:52 Tue 11:52…" at bounding box center [574, 264] width 1148 height 370
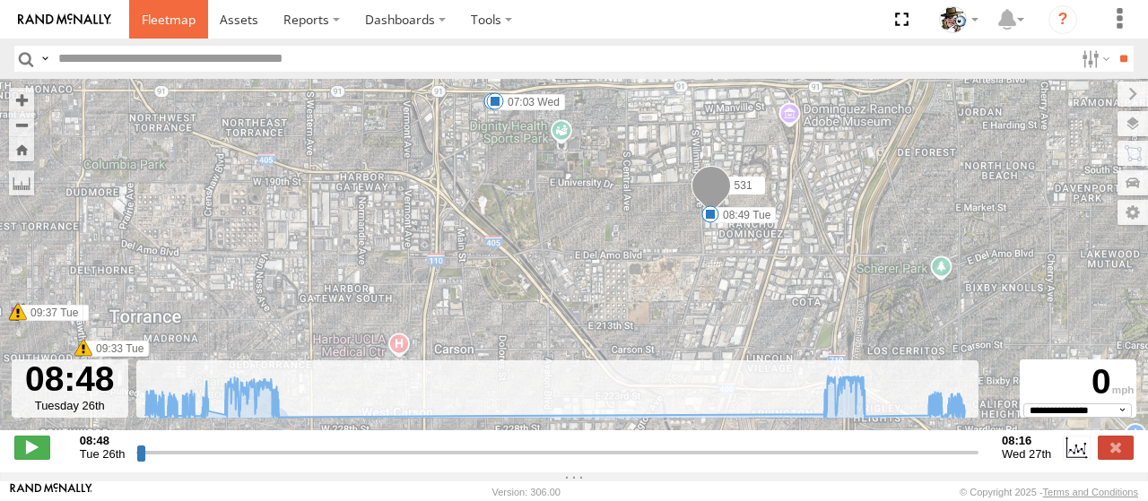
click at [171, 21] on span at bounding box center [169, 19] width 54 height 17
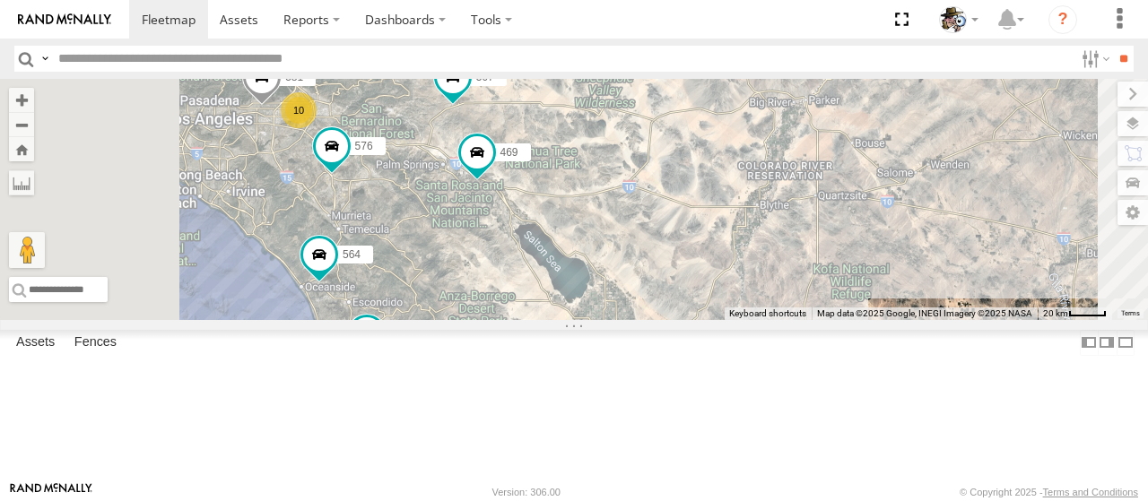
drag, startPoint x: 635, startPoint y: 317, endPoint x: 688, endPoint y: 347, distance: 61.1
click at [688, 320] on div "484 10 442 581 564 576 443 469 600 567" at bounding box center [574, 199] width 1148 height 241
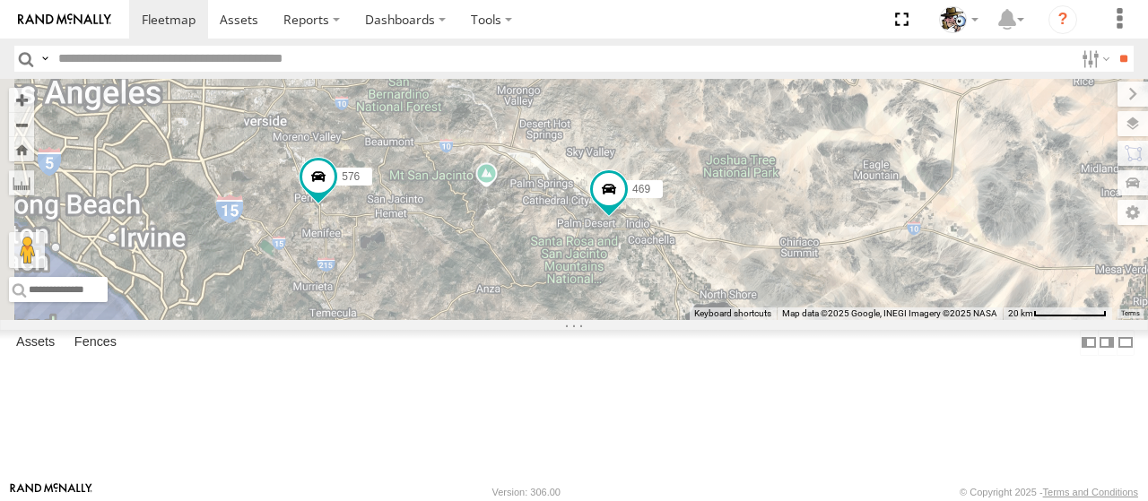
drag, startPoint x: 711, startPoint y: 295, endPoint x: 835, endPoint y: 417, distance: 173.8
click at [835, 320] on div "484 442 581 564 576 443 469 600 567" at bounding box center [574, 199] width 1148 height 241
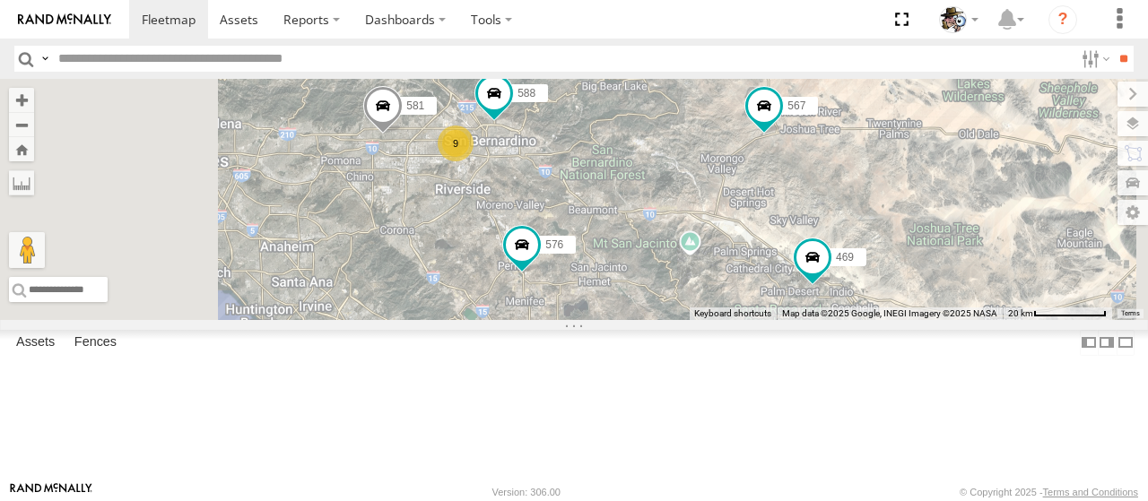
drag, startPoint x: 694, startPoint y: 317, endPoint x: 892, endPoint y: 393, distance: 211.6
click at [892, 320] on div "484 442 581 564 576 443 469 600 567 588 9" at bounding box center [574, 199] width 1148 height 241
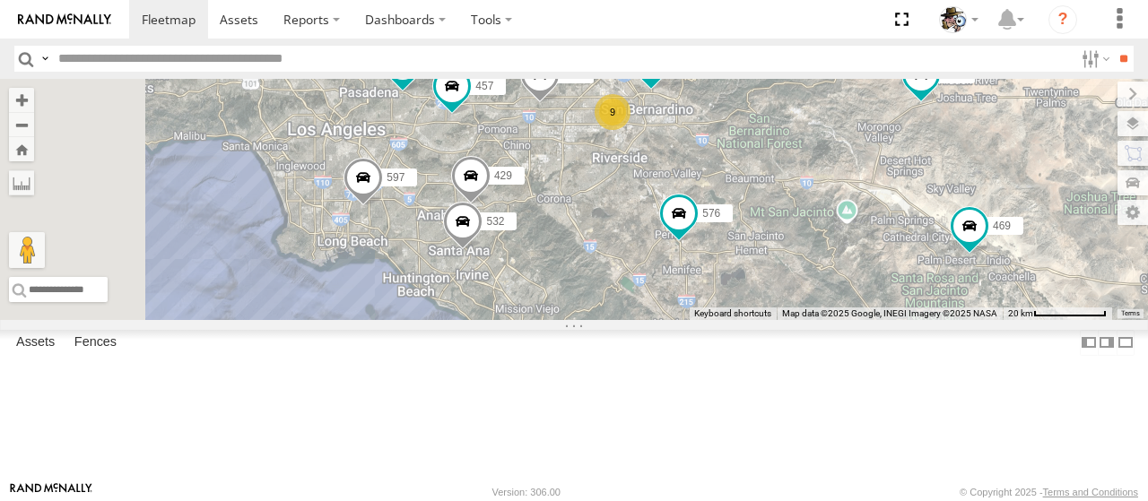
drag, startPoint x: 795, startPoint y: 223, endPoint x: 841, endPoint y: 252, distance: 54.8
click at [961, 200] on div "484 442 581 564 576 443 469 600 567 588 475 HINO 532 457 429 597 9" at bounding box center [574, 199] width 1148 height 241
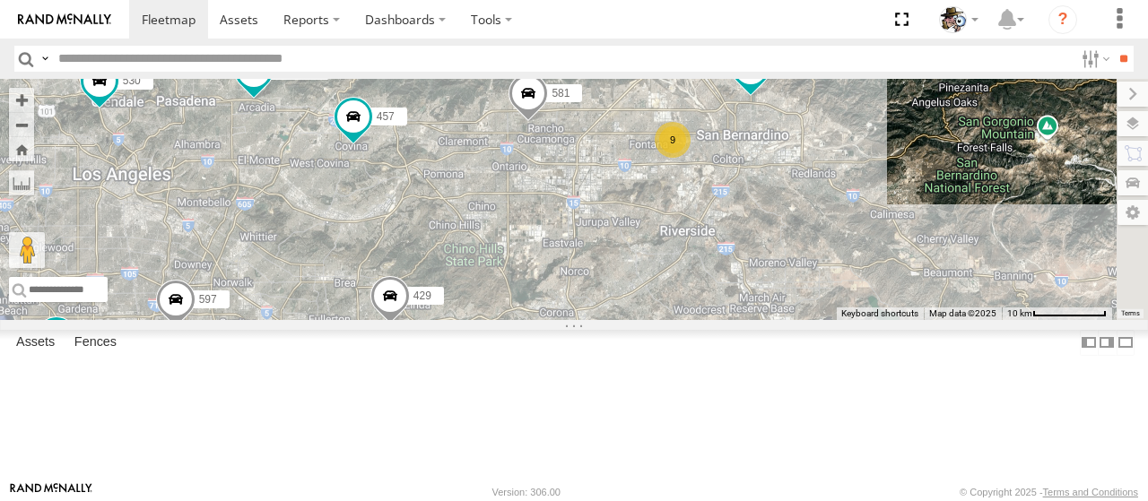
drag, startPoint x: 812, startPoint y: 283, endPoint x: 734, endPoint y: 429, distance: 165.7
click at [734, 320] on div "484 442 581 564 576 443 469 600 567 588 475 HINO 532 457 429 597 530 531 565 9" at bounding box center [574, 199] width 1148 height 241
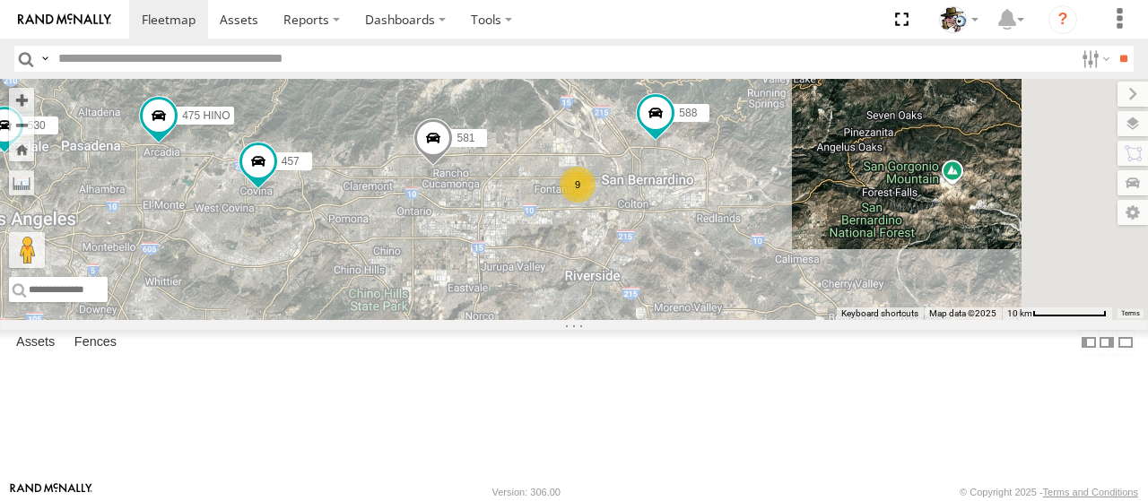
drag, startPoint x: 844, startPoint y: 295, endPoint x: 747, endPoint y: 340, distance: 106.8
click at [747, 320] on div "484 442 581 564 576 443 469 600 567 588 475 HINO 532 457 429 597 530 531 565 9" at bounding box center [574, 199] width 1148 height 241
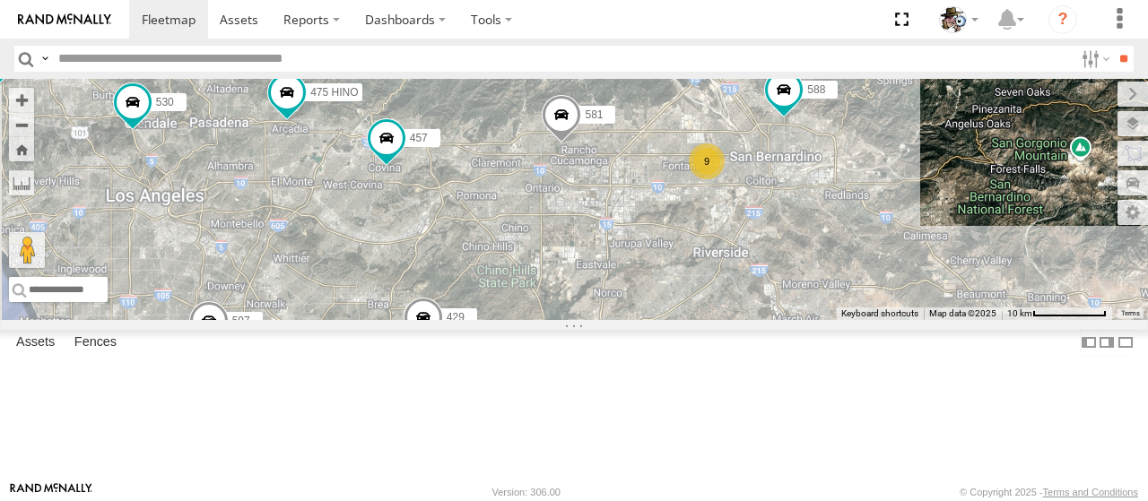
drag, startPoint x: 662, startPoint y: 327, endPoint x: 832, endPoint y: 315, distance: 170.8
click at [832, 315] on div "484 442 581 564 576 443 469 600 567 588 475 HINO 532 457 429 597 530 531 565 9" at bounding box center [574, 199] width 1148 height 241
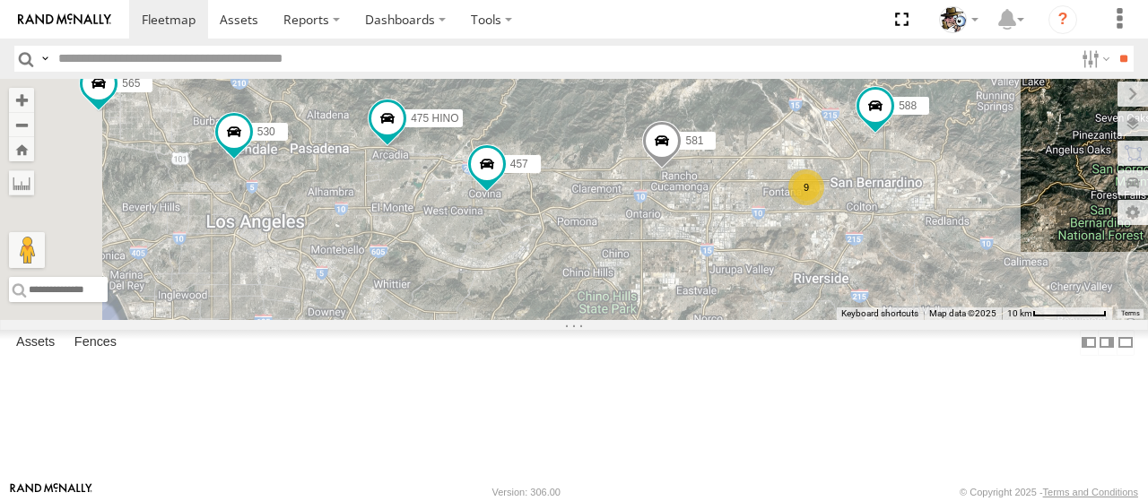
drag, startPoint x: 599, startPoint y: 329, endPoint x: 709, endPoint y: 370, distance: 117.0
click at [709, 320] on div "484 442 581 564 576 443 469 600 567 588 475 HINO 532 457 429 597 530 531 565 9" at bounding box center [574, 199] width 1148 height 241
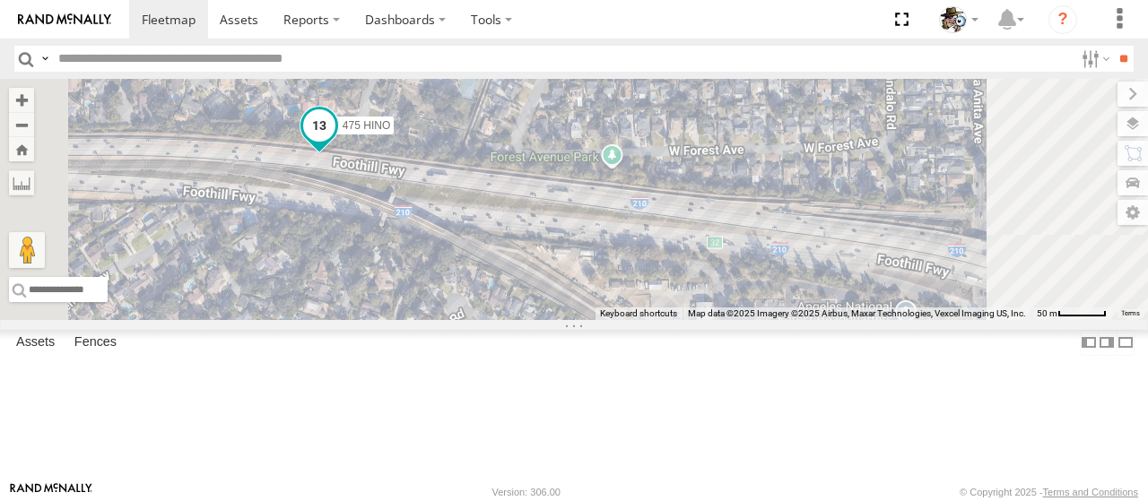
click at [335, 142] on span at bounding box center [319, 125] width 32 height 32
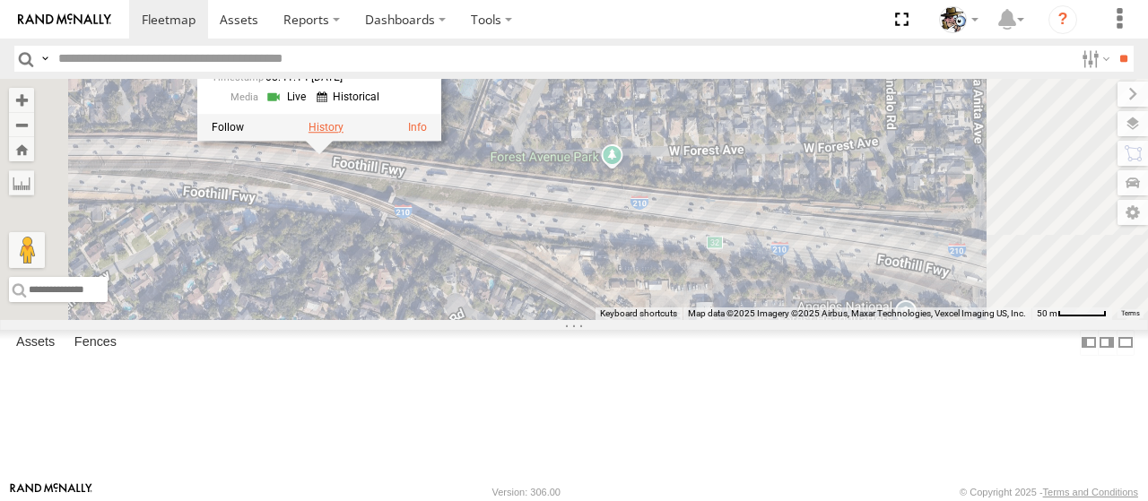
click at [344, 134] on label at bounding box center [326, 127] width 35 height 13
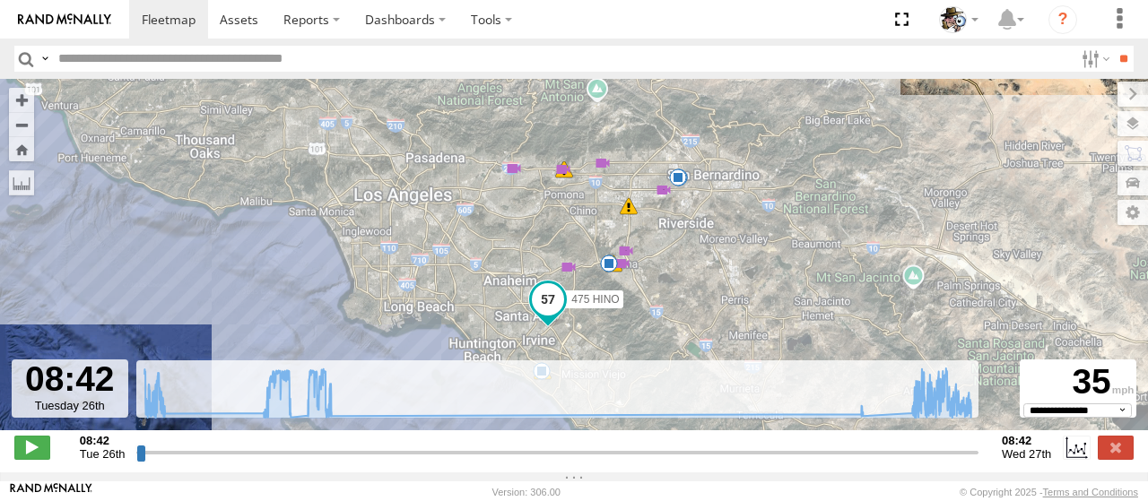
drag, startPoint x: 134, startPoint y: 464, endPoint x: 167, endPoint y: 456, distance: 34.2
click at [174, 461] on div "08:42 Tue 26th Created with Highcharts 6.0.7 Highcharts.com 08:42 09:42 10:42 1…" at bounding box center [573, 447] width 1119 height 27
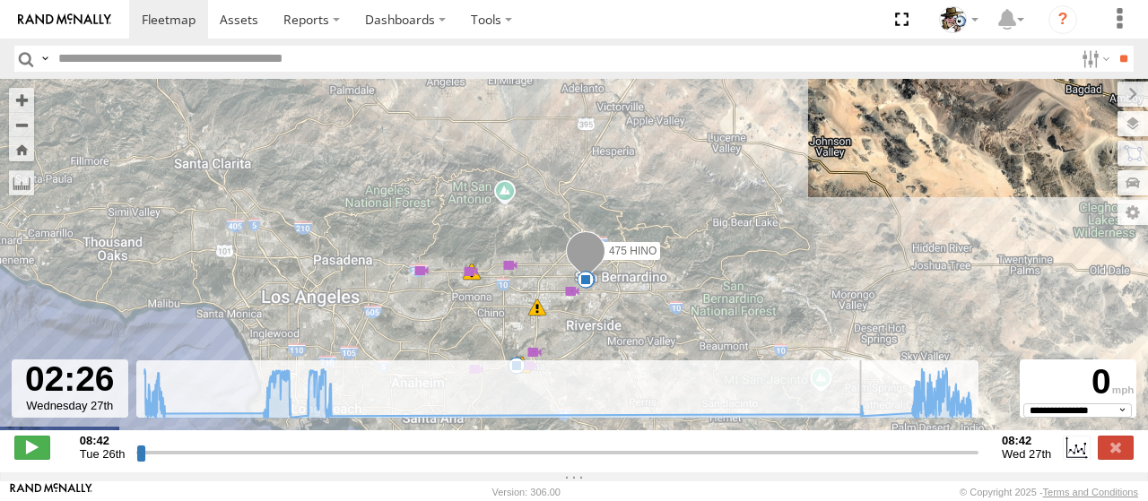
drag, startPoint x: 155, startPoint y: 461, endPoint x: 755, endPoint y: 471, distance: 600.2
type input "**********"
click at [755, 461] on input "range" at bounding box center [557, 452] width 842 height 17
click at [161, 27] on span at bounding box center [169, 19] width 54 height 17
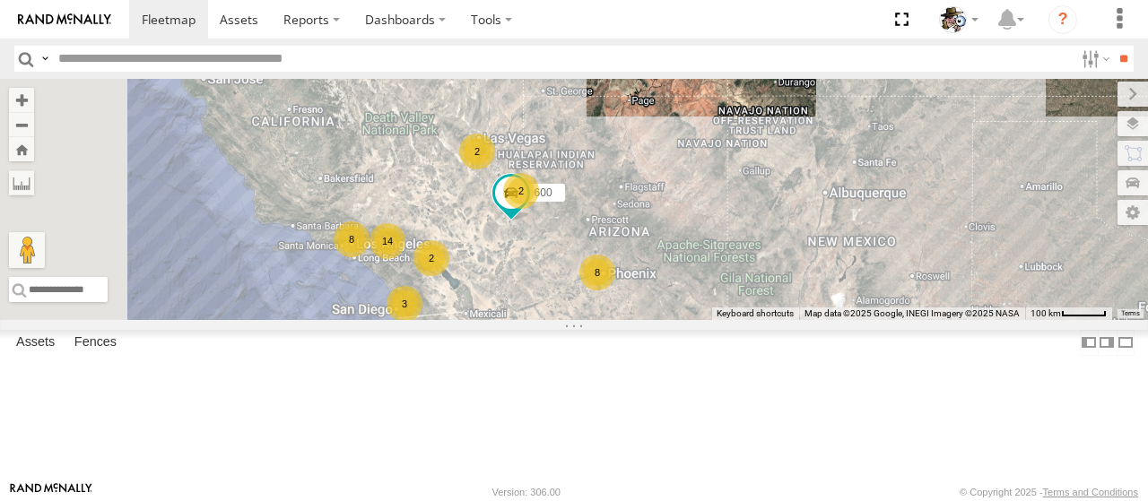
drag, startPoint x: 650, startPoint y: 333, endPoint x: 692, endPoint y: 358, distance: 48.3
click at [786, 320] on div "484 14 8 8 3 2 2 2 600" at bounding box center [574, 199] width 1148 height 241
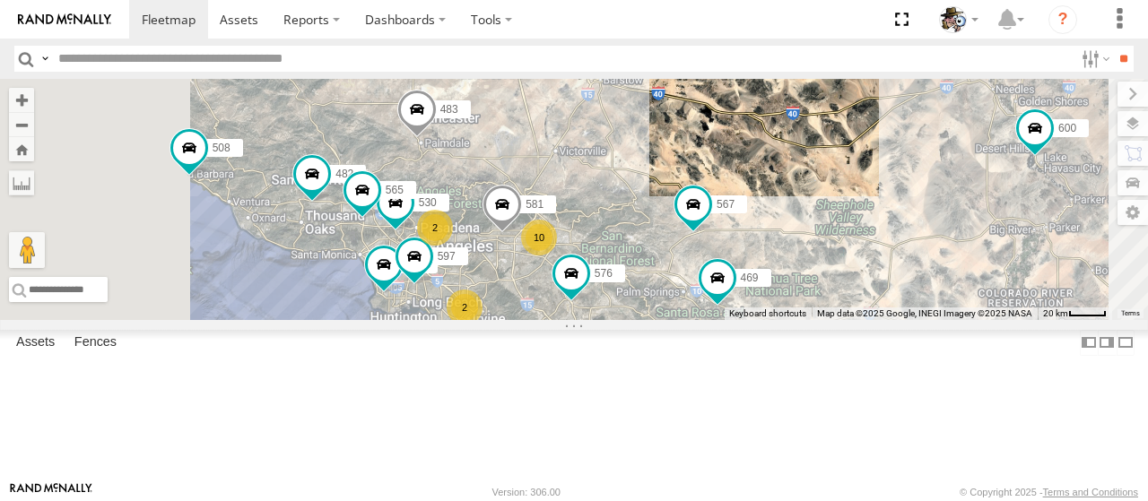
drag, startPoint x: 684, startPoint y: 278, endPoint x: 786, endPoint y: 389, distance: 151.1
click at [786, 320] on div "484 600 508 10 530 2 2 442 581 564 482 576 531 565 483 597 469 567" at bounding box center [574, 199] width 1148 height 241
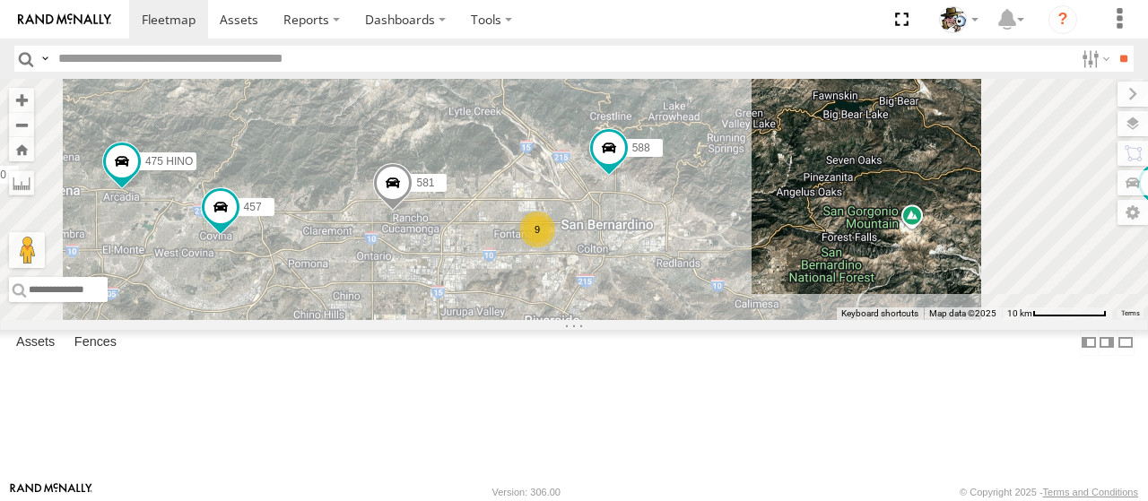
drag, startPoint x: 907, startPoint y: 205, endPoint x: 838, endPoint y: 270, distance: 95.2
click at [838, 270] on div "484 600 508 530 442 581 564 482 576 531 565 483 597 469 567 588 475 HINO 532 45…" at bounding box center [574, 199] width 1148 height 241
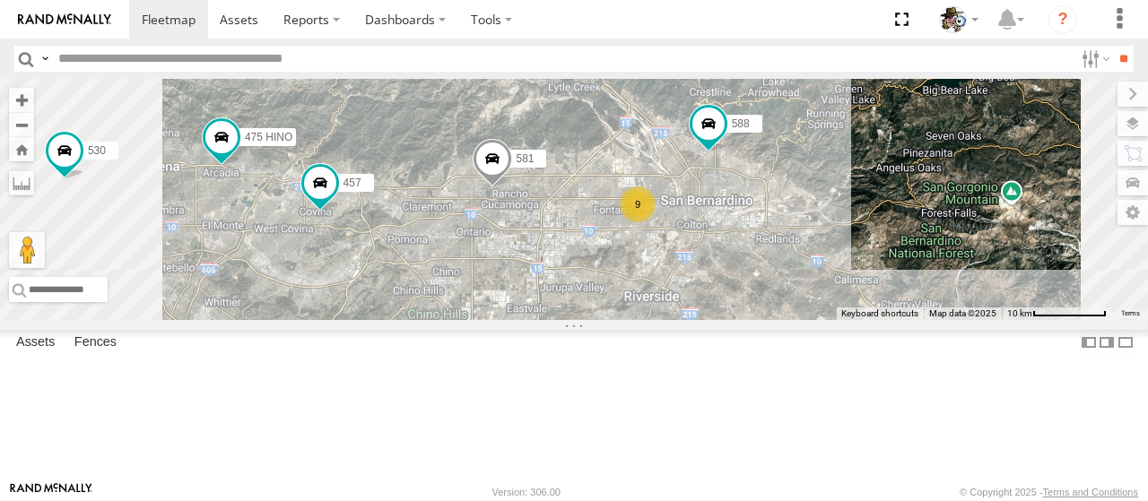
drag, startPoint x: 727, startPoint y: 253, endPoint x: 833, endPoint y: 232, distance: 107.8
click at [833, 229] on div "484 600 508 530 442 581 564 482 576 531 565 483 597 469 567 588 475 HINO 532 45…" at bounding box center [574, 199] width 1148 height 241
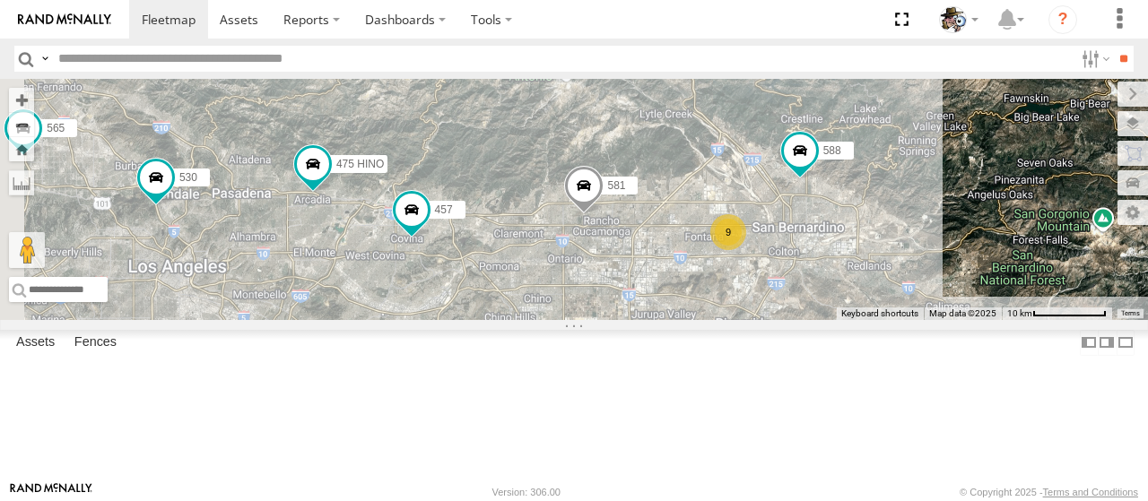
drag, startPoint x: 766, startPoint y: 289, endPoint x: 858, endPoint y: 318, distance: 95.9
click at [858, 318] on div "484 600 508 530 442 581 564 482 576 531 565 483 597 469 567 588 475 HINO 532 45…" at bounding box center [574, 199] width 1148 height 241
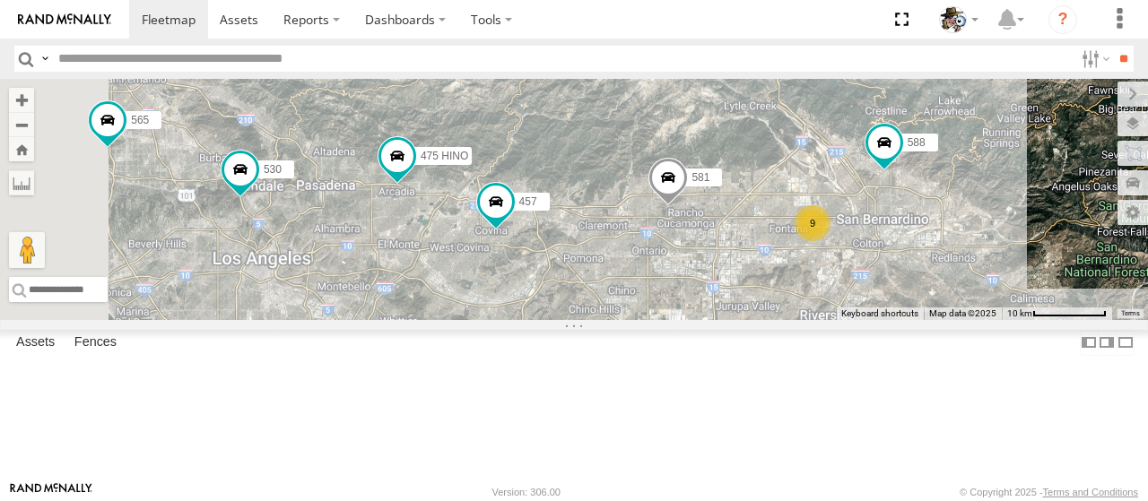
drag, startPoint x: 680, startPoint y: 335, endPoint x: 793, endPoint y: 333, distance: 113.0
click at [793, 320] on div "484 600 508 530 442 581 564 482 576 531 565 483 597 469 567 588 475 HINO 532 45…" at bounding box center [574, 199] width 1148 height 241
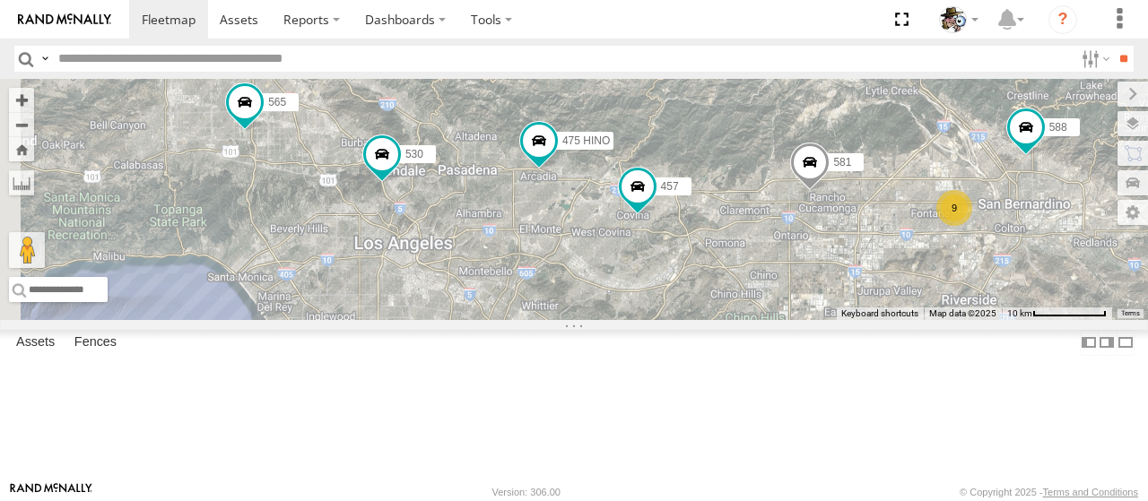
drag, startPoint x: 654, startPoint y: 322, endPoint x: 779, endPoint y: 298, distance: 127.0
click at [779, 298] on div "484 600 508 530 442 581 564 482 576 531 565 483 597 469 567 588 475 HINO 532 45…" at bounding box center [574, 199] width 1148 height 241
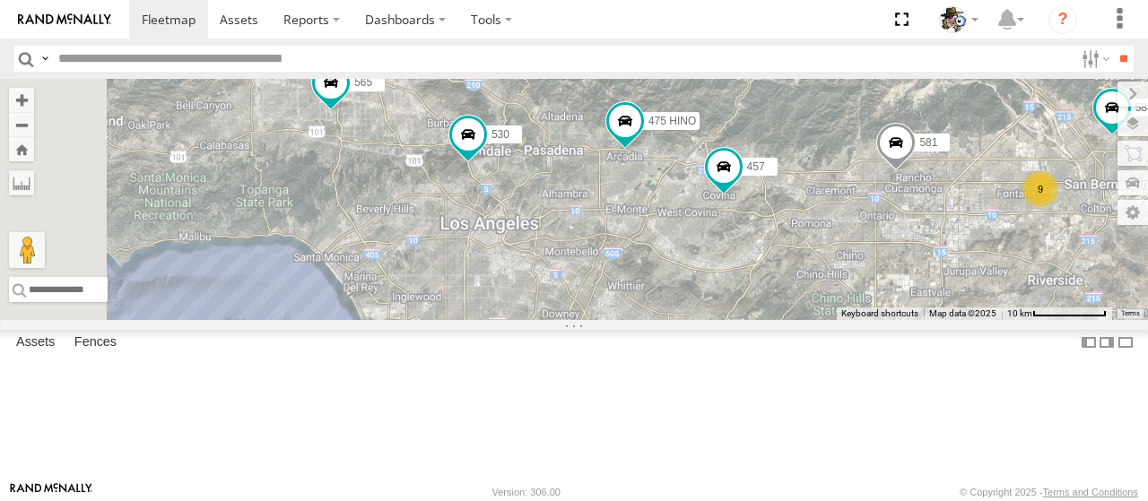
drag, startPoint x: 614, startPoint y: 328, endPoint x: 709, endPoint y: 338, distance: 95.6
click at [709, 320] on div "484 600 508 530 442 581 564 482 576 531 565 483 597 469 567 588 475 HINO 532 45…" at bounding box center [574, 199] width 1148 height 241
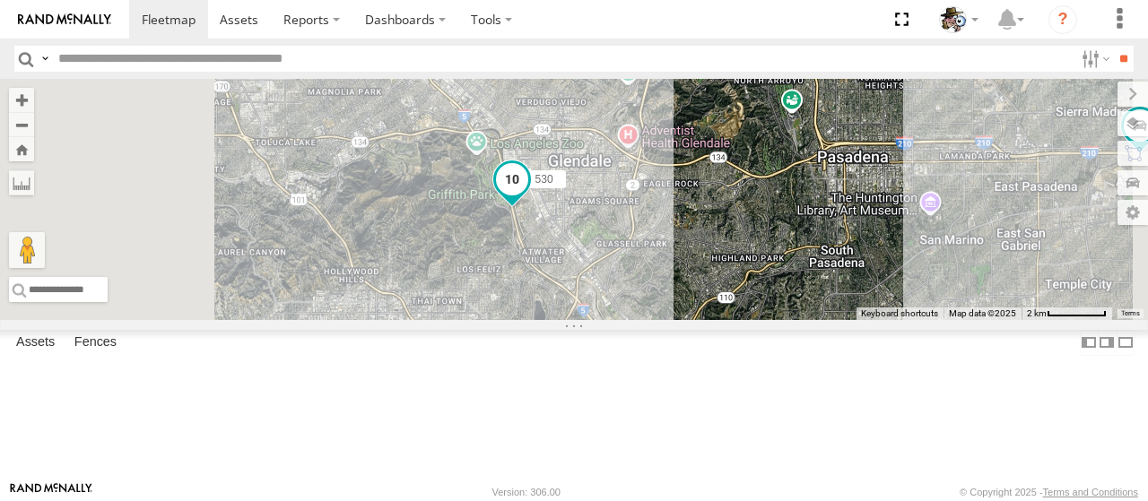
click at [528, 196] on span at bounding box center [512, 179] width 32 height 32
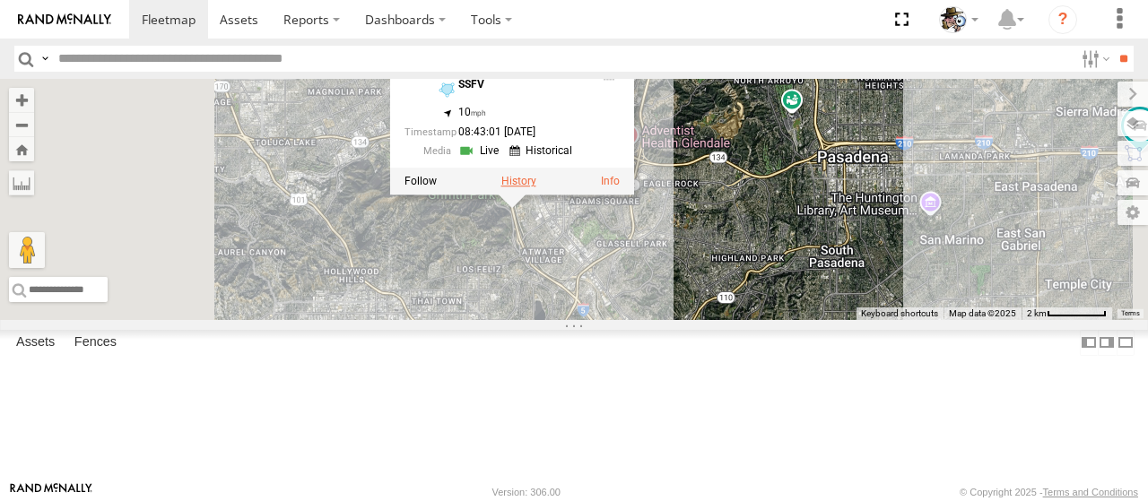
click at [536, 187] on label at bounding box center [518, 181] width 35 height 13
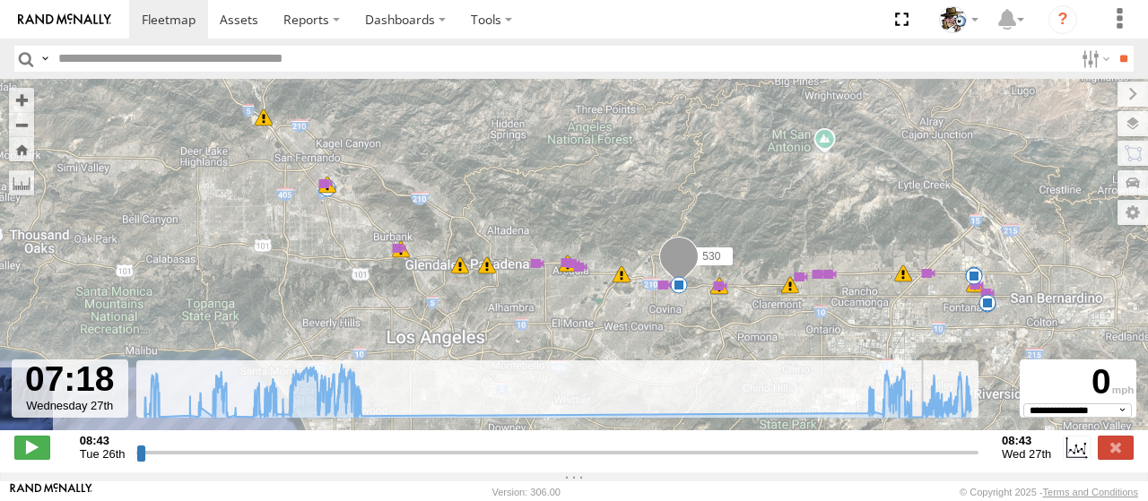
drag, startPoint x: 143, startPoint y: 464, endPoint x: 925, endPoint y: 482, distance: 782.4
click at [925, 461] on input "range" at bounding box center [557, 452] width 842 height 17
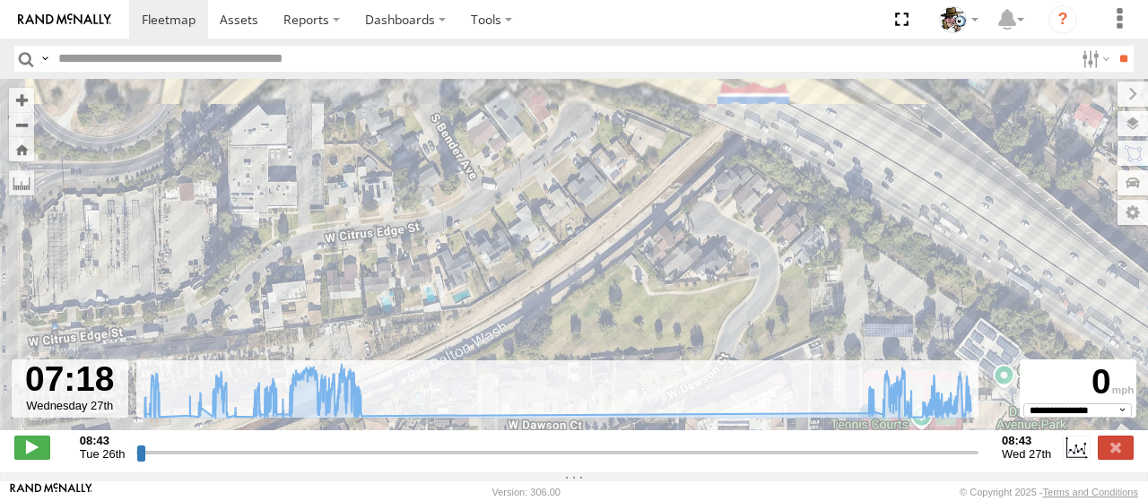
drag, startPoint x: 545, startPoint y: 144, endPoint x: 506, endPoint y: 372, distance: 232.1
click at [506, 372] on div "To navigate the map with touch gestures double-tap and hold your finger on the …" at bounding box center [574, 276] width 1148 height 394
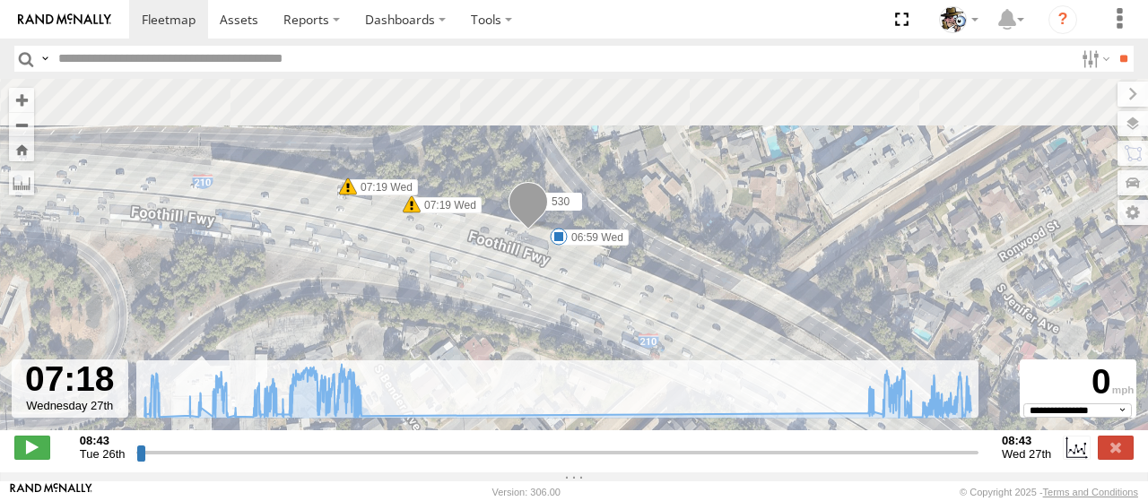
drag, startPoint x: 544, startPoint y: 232, endPoint x: 512, endPoint y: 347, distance: 119.0
click at [512, 347] on div "530 10:18 Tue 12:03 Tue 12:28 Tue 12:33 Tue 12:42 Tue 12:43 Tue 12:45 Tue 12:55…" at bounding box center [574, 264] width 1148 height 370
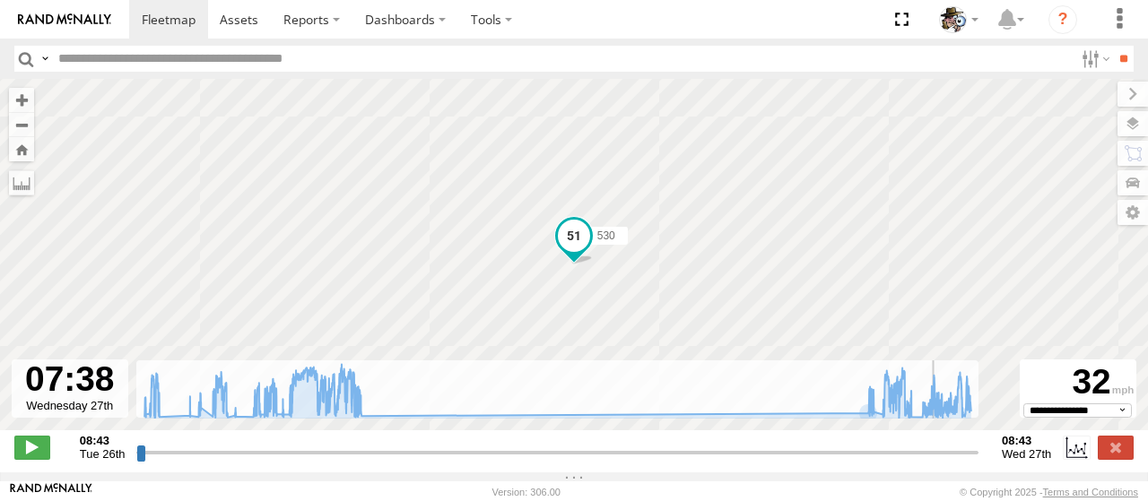
drag, startPoint x: 924, startPoint y: 466, endPoint x: 936, endPoint y: 467, distance: 12.7
click at [936, 461] on input "range" at bounding box center [557, 452] width 842 height 17
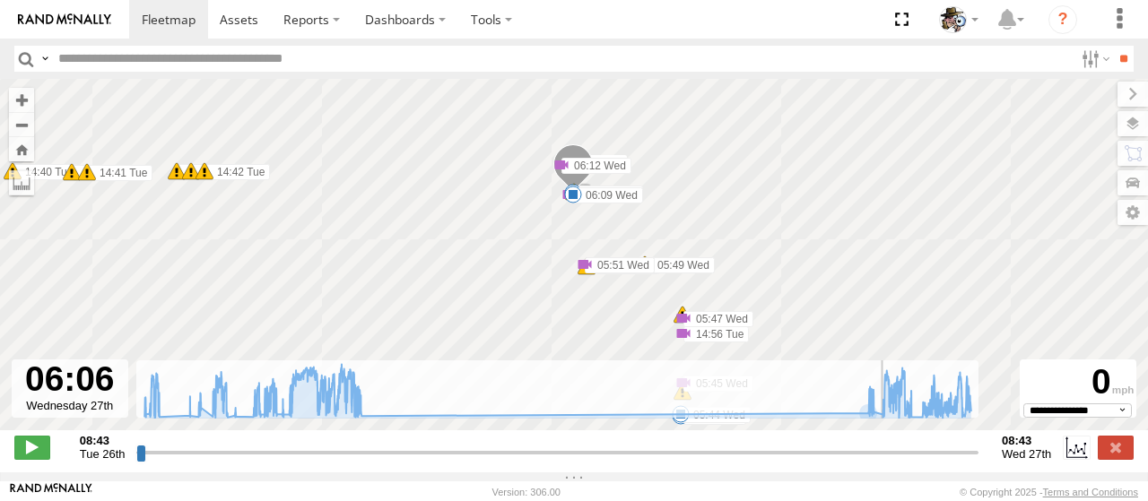
drag, startPoint x: 936, startPoint y: 466, endPoint x: 883, endPoint y: 469, distance: 53.9
click at [883, 461] on input "range" at bounding box center [557, 452] width 842 height 17
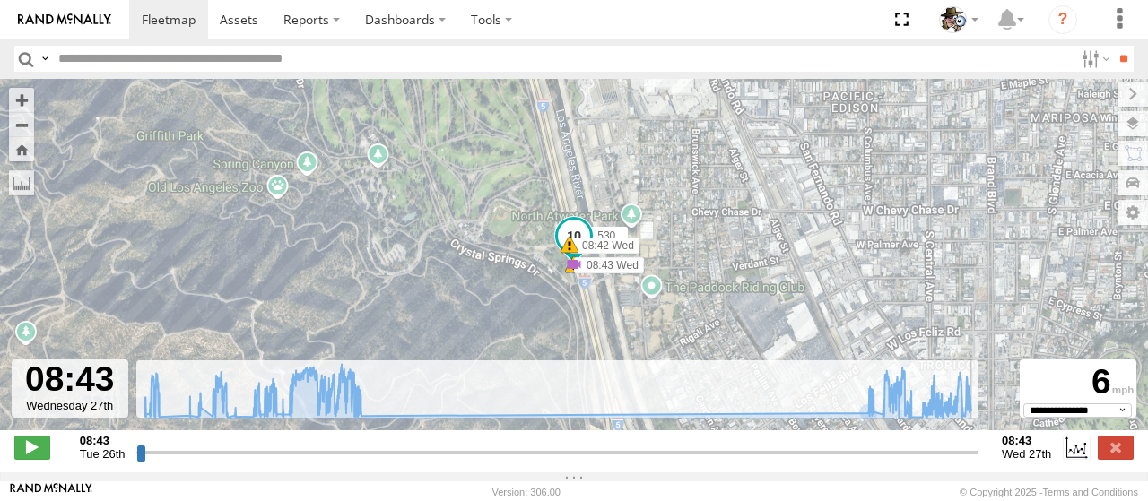
drag, startPoint x: 882, startPoint y: 464, endPoint x: 980, endPoint y: 461, distance: 97.8
type input "**********"
click at [979, 461] on input "range" at bounding box center [557, 452] width 842 height 17
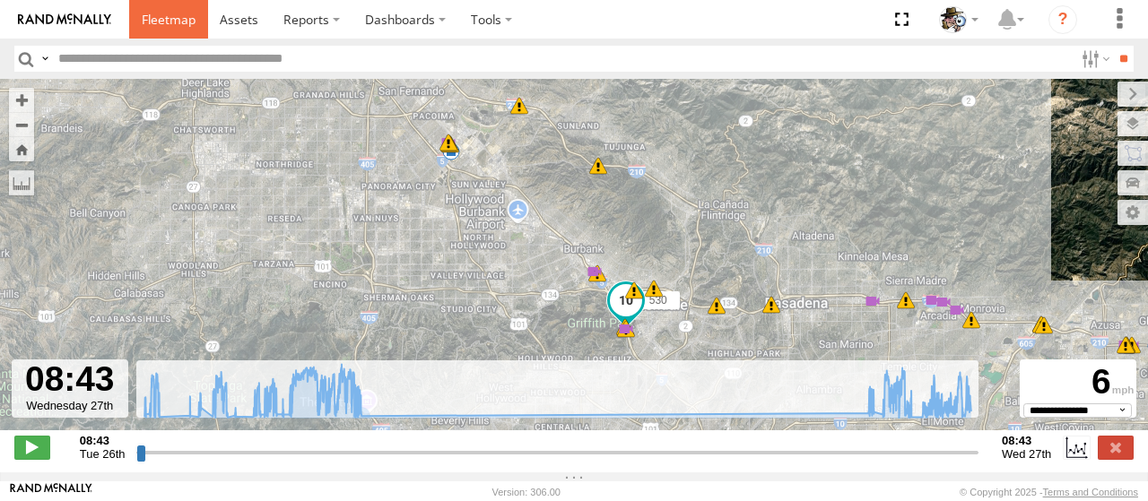
click at [185, 26] on span at bounding box center [169, 19] width 54 height 17
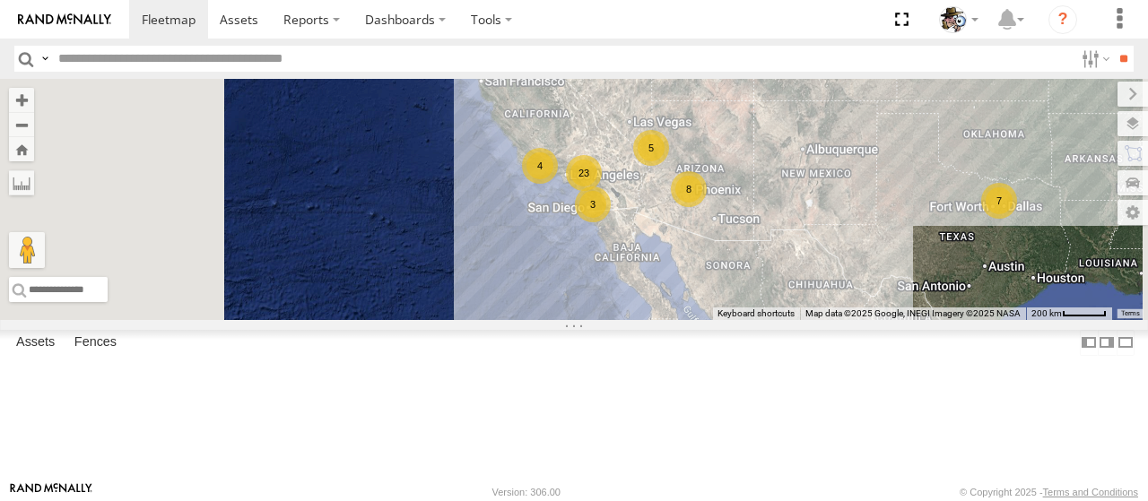
drag, startPoint x: 758, startPoint y: 302, endPoint x: 960, endPoint y: 223, distance: 216.7
click at [960, 223] on div "484 23 8 7 4 3 5" at bounding box center [574, 199] width 1148 height 241
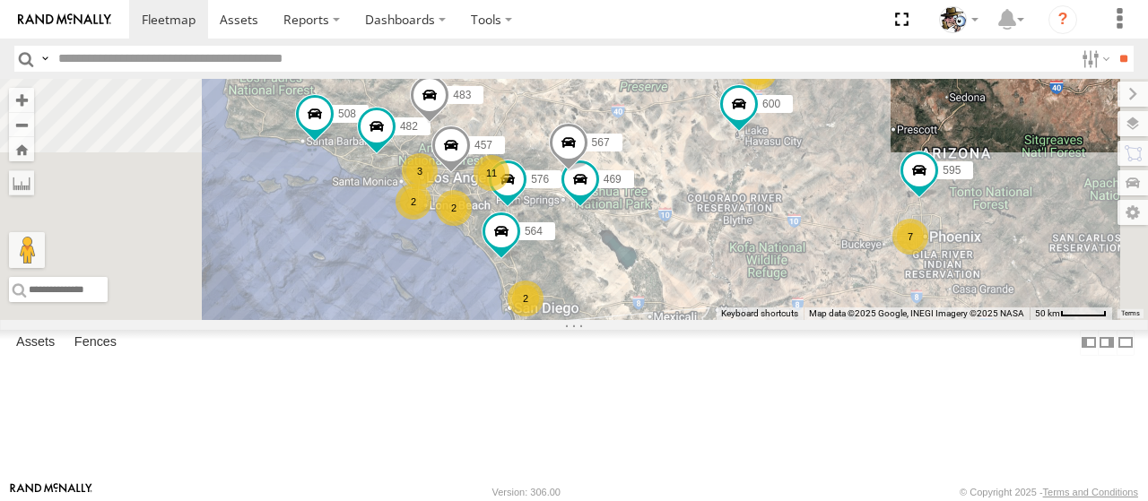
drag, startPoint x: 865, startPoint y: 205, endPoint x: 884, endPoint y: 303, distance: 100.6
click at [883, 303] on div "484 11 7 3 508 2 2 457 2 564 482 576 595 2 483 469 2 600 567" at bounding box center [574, 199] width 1148 height 241
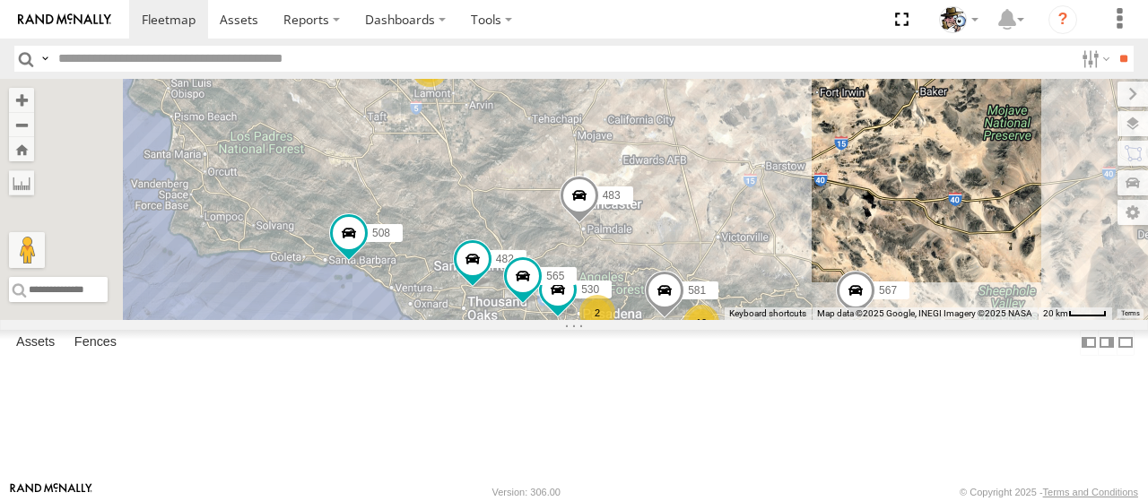
drag, startPoint x: 680, startPoint y: 219, endPoint x: 908, endPoint y: 246, distance: 229.4
click at [908, 246] on div "484 508 564 482 576 595 483 469 600 567 10 530 2 2 581 531 565 597 2" at bounding box center [574, 199] width 1148 height 241
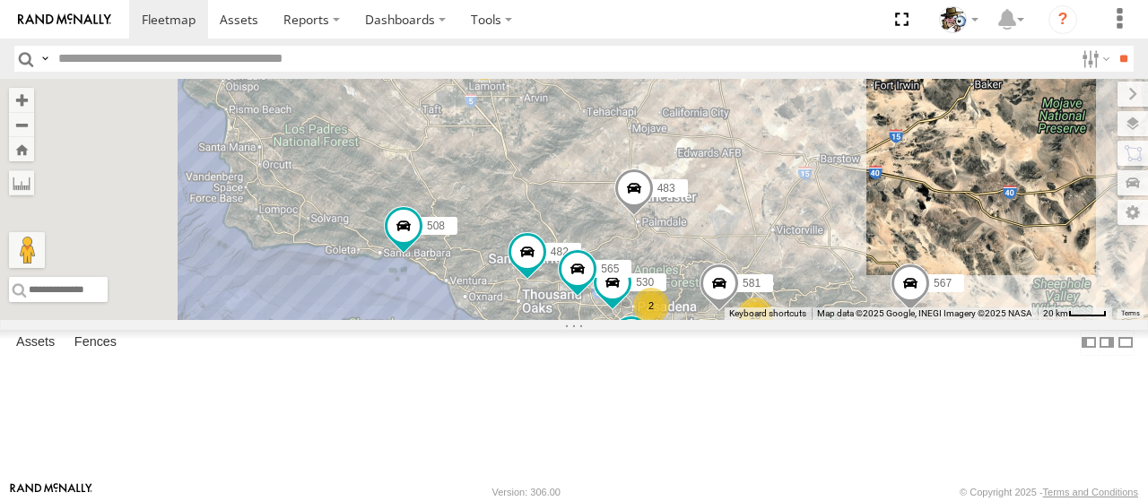
drag, startPoint x: 688, startPoint y: 283, endPoint x: 737, endPoint y: 274, distance: 50.1
click at [737, 274] on div "484 508 564 482 576 595 483 469 600 567 10 530 2 2 581 531 565 597 2" at bounding box center [574, 199] width 1148 height 241
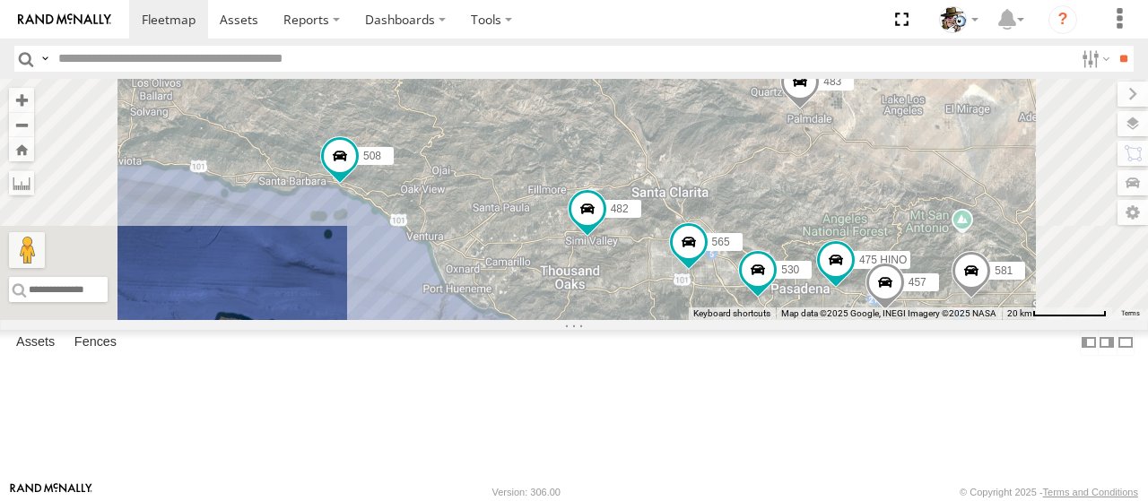
drag, startPoint x: 785, startPoint y: 284, endPoint x: 761, endPoint y: 214, distance: 74.0
click at [761, 214] on div "484 508 564 482 576 595 483 469 600 567 530 581 531 565 597 475 HINO 457" at bounding box center [574, 199] width 1148 height 241
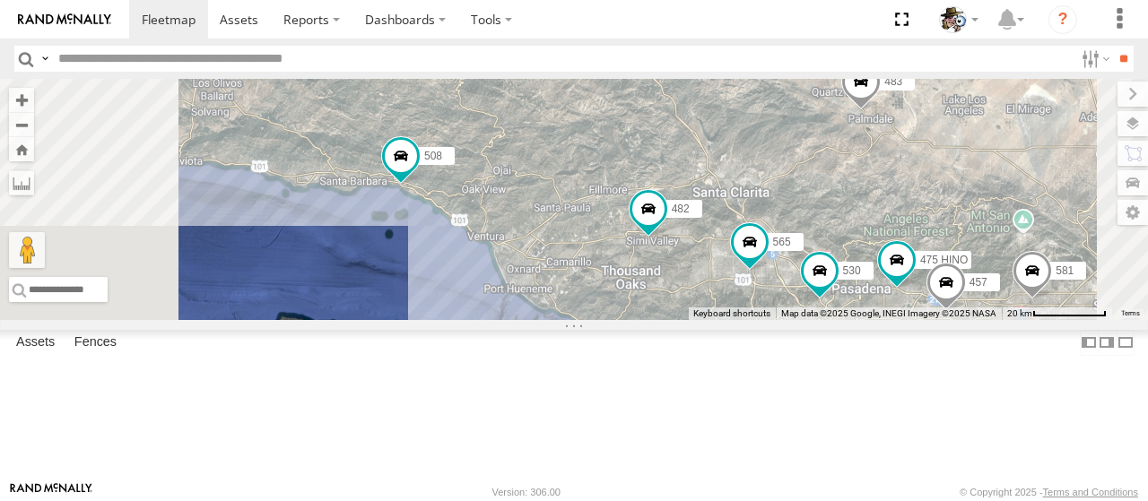
drag, startPoint x: 648, startPoint y: 222, endPoint x: 712, endPoint y: 222, distance: 64.6
click at [712, 222] on div "484 508 564 482 576 595 483 469 600 567 530 581 531 565 597 475 HINO 457" at bounding box center [574, 199] width 1148 height 241
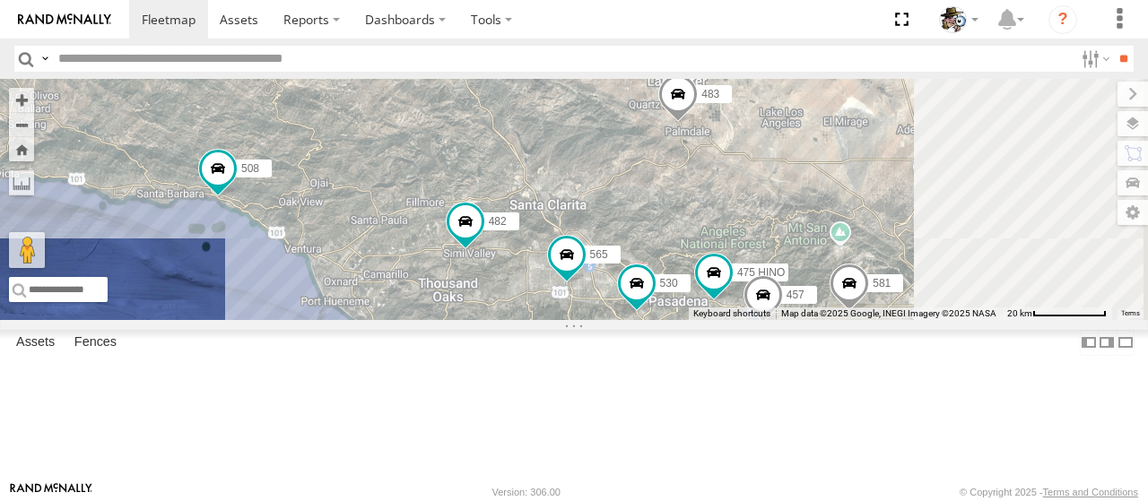
drag, startPoint x: 692, startPoint y: 220, endPoint x: 497, endPoint y: 234, distance: 195.2
click at [497, 234] on div "484 508 564 482 576 595 483 469 600 567 530 581 531 565 597 475 HINO 457 429" at bounding box center [574, 199] width 1148 height 241
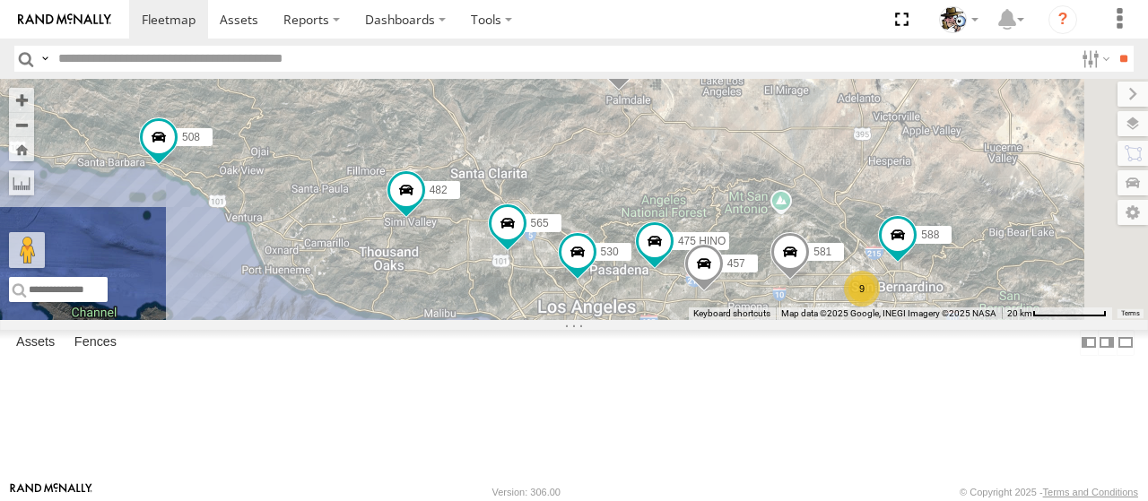
drag, startPoint x: 696, startPoint y: 276, endPoint x: 628, endPoint y: 235, distance: 79.7
click at [628, 235] on div "484 508 564 482 576 595 483 469 600 567 530 581 531 565 597 475 HINO 457 429 9 …" at bounding box center [574, 199] width 1148 height 241
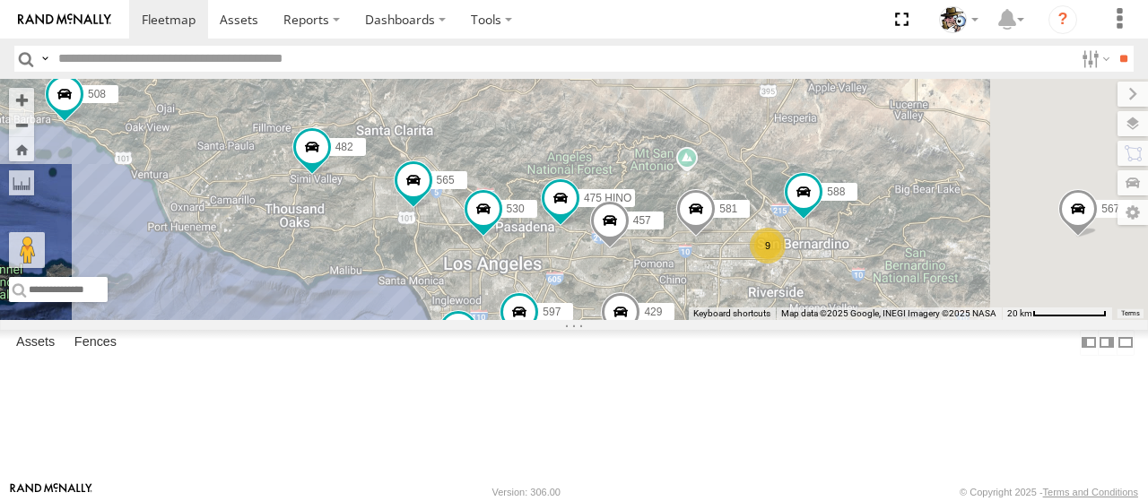
drag, startPoint x: 710, startPoint y: 341, endPoint x: 634, endPoint y: 304, distance: 83.8
click at [634, 304] on div "484 508 564 482 576 595 483 469 600 567 530 581 531 565 597 475 HINO 457 429 9 …" at bounding box center [574, 199] width 1148 height 241
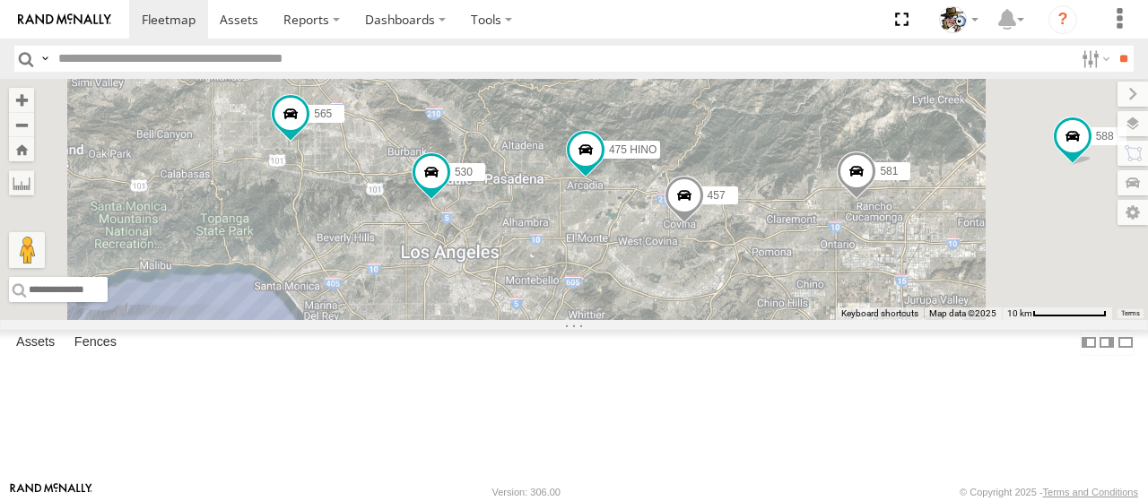
drag, startPoint x: 781, startPoint y: 377, endPoint x: 669, endPoint y: 336, distance: 119.2
click at [669, 320] on div "484 508 564 482 576 595 483 469 600 567 530 581 531 565 597 475 HINO 457 429 58…" at bounding box center [574, 199] width 1148 height 241
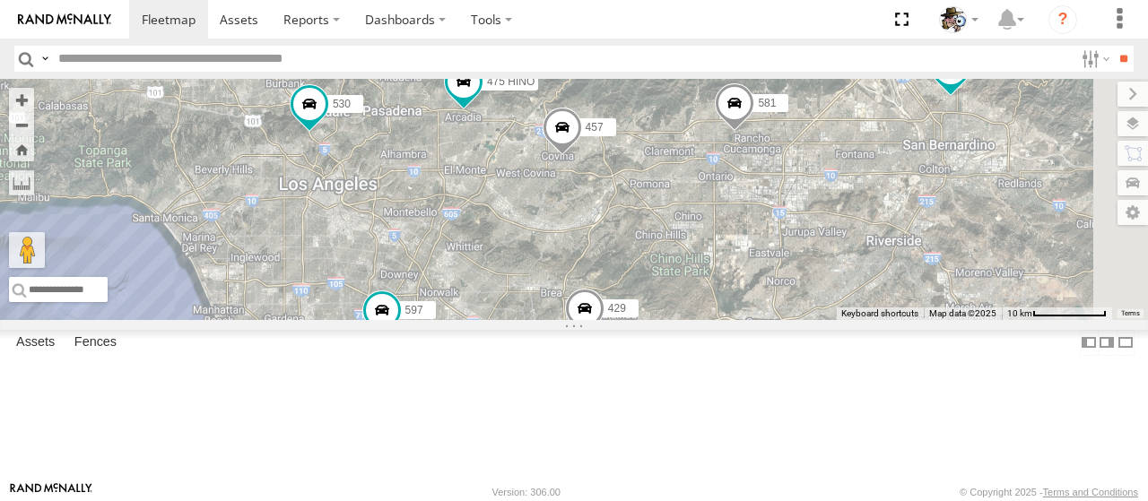
drag, startPoint x: 849, startPoint y: 353, endPoint x: 721, endPoint y: 284, distance: 144.5
click at [721, 284] on div "484 508 564 482 576 595 483 469 600 567 530 581 531 565 597 475 HINO 457 429 58…" at bounding box center [574, 199] width 1148 height 241
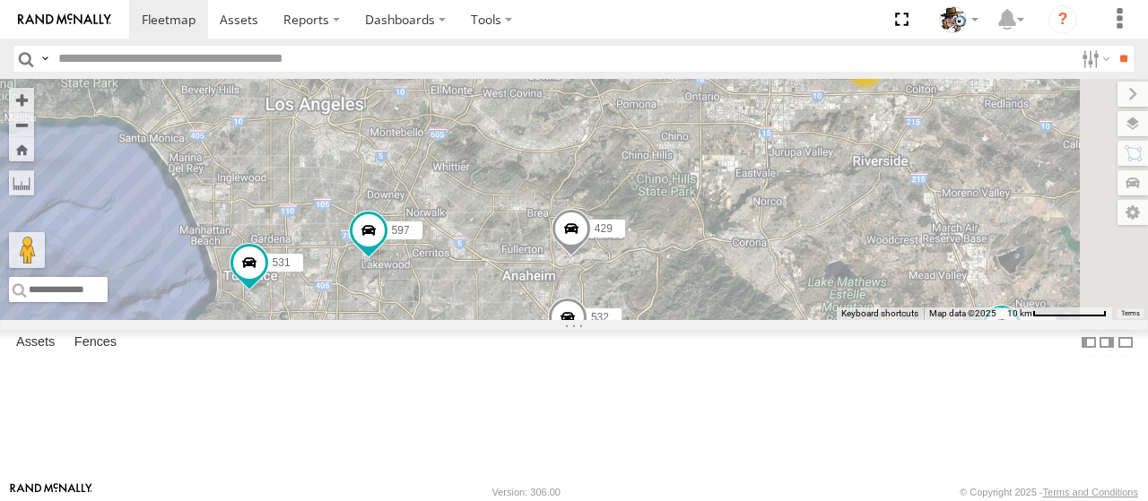
drag, startPoint x: 771, startPoint y: 347, endPoint x: 750, endPoint y: 235, distance: 114.2
click at [750, 235] on div "484 508 564 482 576 595 483 469 600 567 530 581 531 565 597 475 HINO 457 429 58…" at bounding box center [574, 199] width 1148 height 241
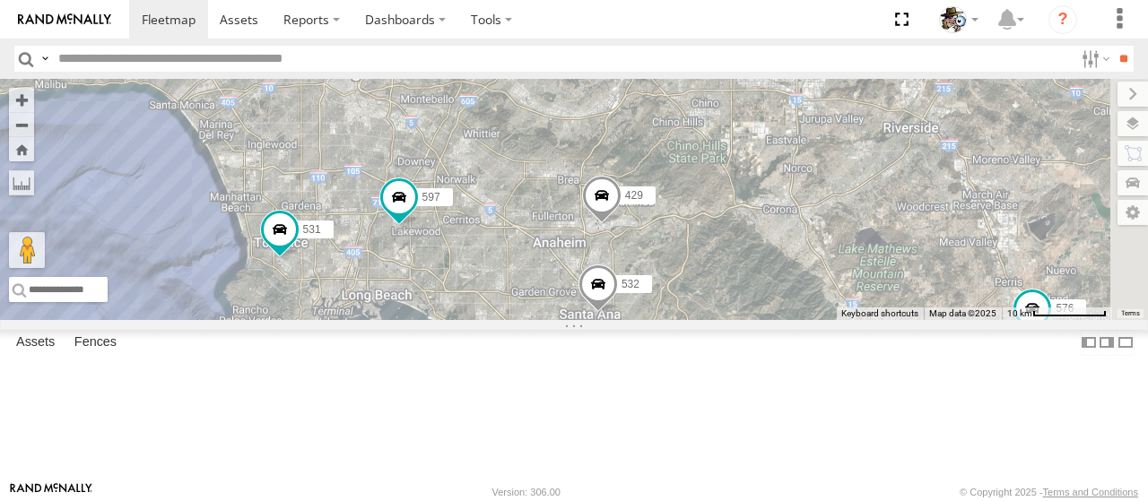
drag, startPoint x: 634, startPoint y: 329, endPoint x: 679, endPoint y: 327, distance: 44.9
click at [679, 320] on div "484 508 564 482 576 595 483 469 600 567 530 581 531 565 597 475 HINO 457 429 58…" at bounding box center [574, 199] width 1148 height 241
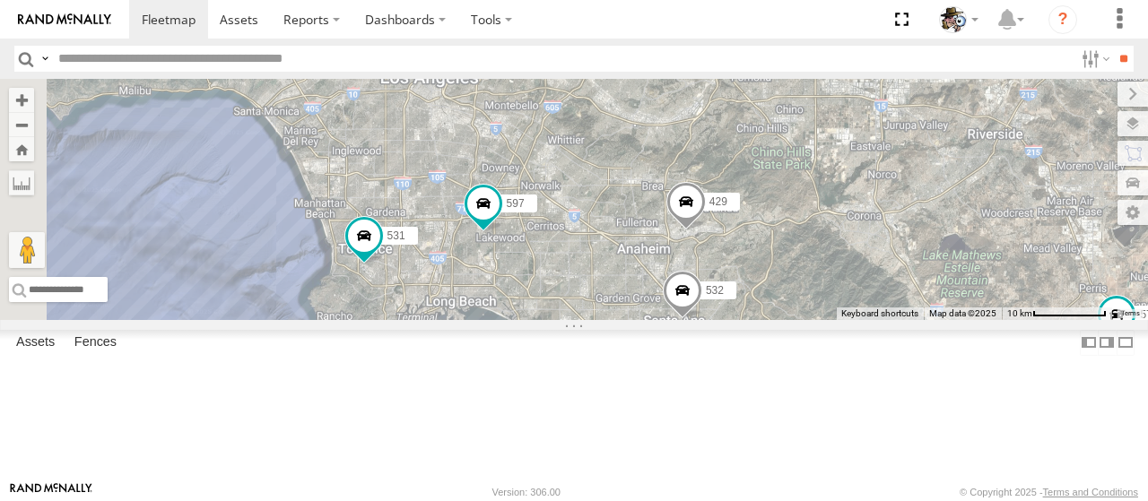
drag, startPoint x: 643, startPoint y: 329, endPoint x: 732, endPoint y: 335, distance: 89.0
click at [731, 320] on div "484 508 564 482 576 595 483 469 600 567 530 581 531 565 597 475 HINO 457 429 58…" at bounding box center [574, 199] width 1148 height 241
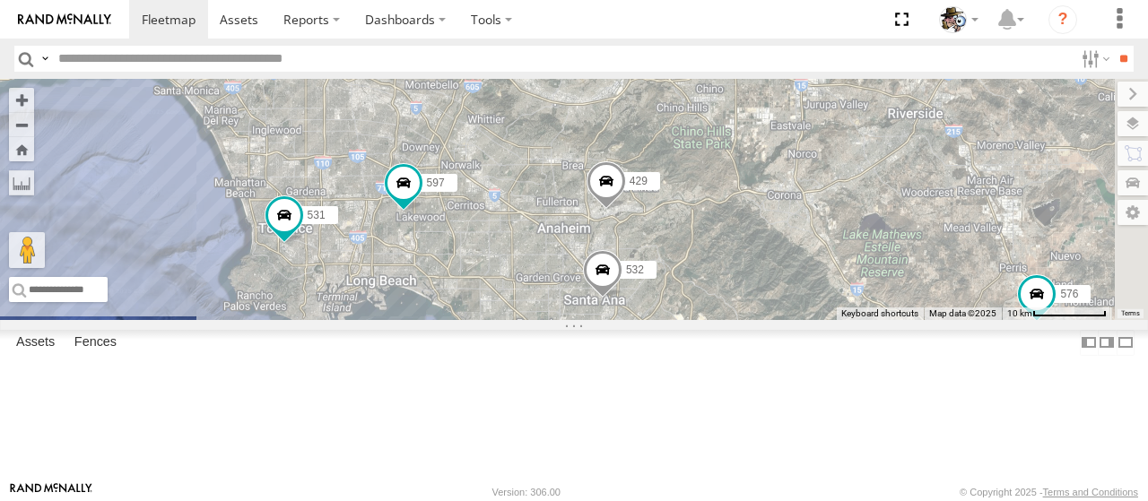
drag, startPoint x: 745, startPoint y: 349, endPoint x: 687, endPoint y: 330, distance: 60.4
click at [687, 320] on div "484 508 564 482 576 595 483 469 600 567 530 581 531 565 597 475 HINO 457 429 58…" at bounding box center [574, 199] width 1148 height 241
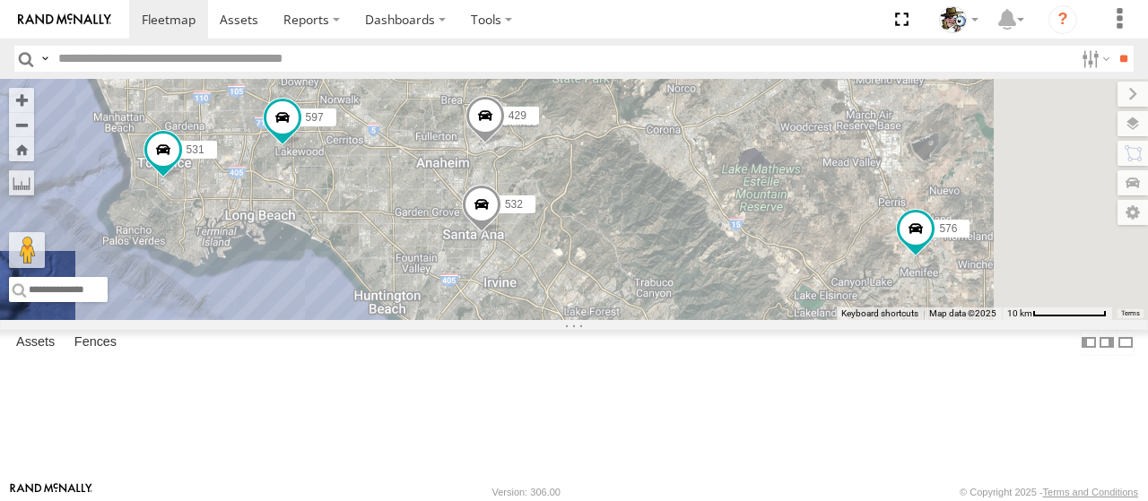
drag, startPoint x: 731, startPoint y: 348, endPoint x: 610, endPoint y: 280, distance: 139.0
click at [610, 280] on div "484 508 564 482 576 595 483 469 600 567 530 581 531 565 597 475 HINO 457 429 58…" at bounding box center [574, 199] width 1148 height 241
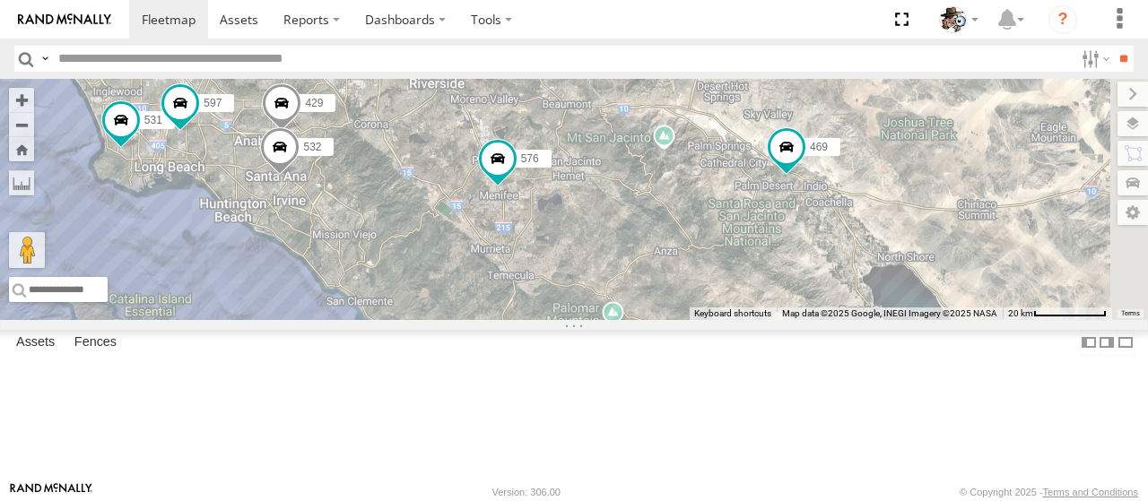
drag, startPoint x: 914, startPoint y: 360, endPoint x: 628, endPoint y: 288, distance: 295.0
click at [628, 288] on div "484 508 564 482 576 595 483 469 600 567 530 581 531 565 597 475 HINO 457 429 58…" at bounding box center [574, 199] width 1148 height 241
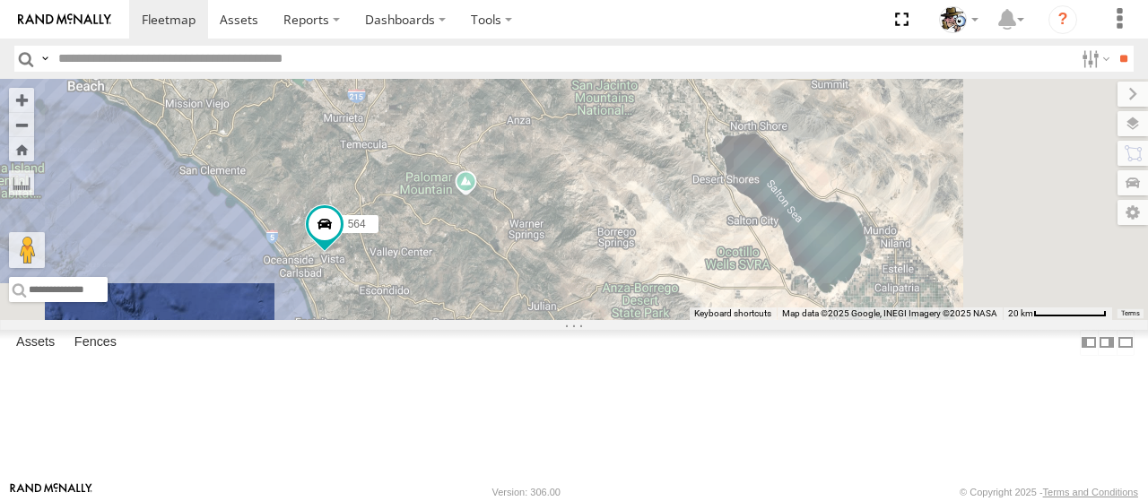
drag, startPoint x: 952, startPoint y: 352, endPoint x: 803, endPoint y: 222, distance: 197.7
click at [803, 222] on div "484 508 564 482 576 595 483 469 600 567 530 581 531 565 597 475 HINO 457 429 58…" at bounding box center [574, 199] width 1148 height 241
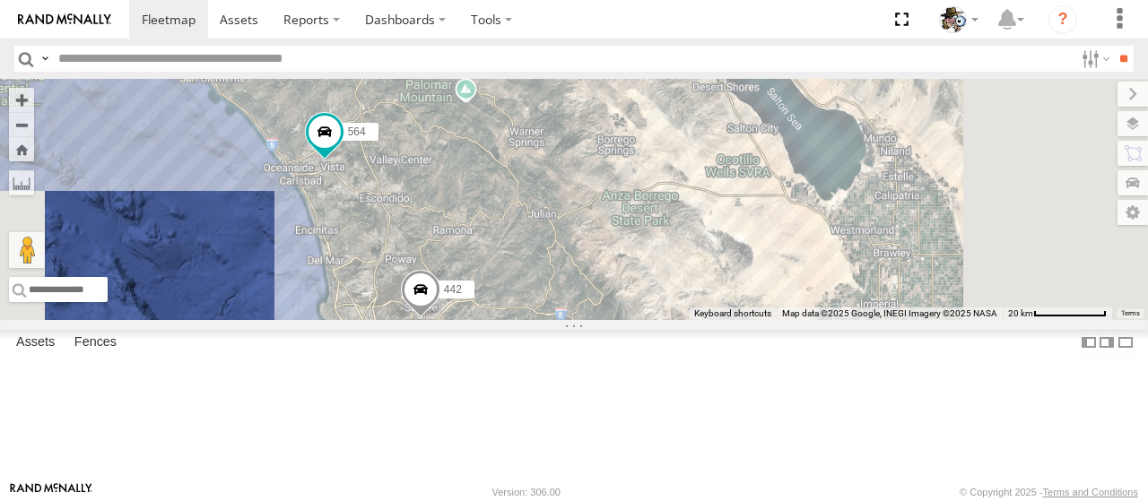
drag, startPoint x: 771, startPoint y: 348, endPoint x: 770, endPoint y: 255, distance: 93.3
click at [770, 255] on div "484 508 564 482 576 595 483 469 600 567 530 581 531 565 597 475 HINO 457 429 58…" at bounding box center [574, 199] width 1148 height 241
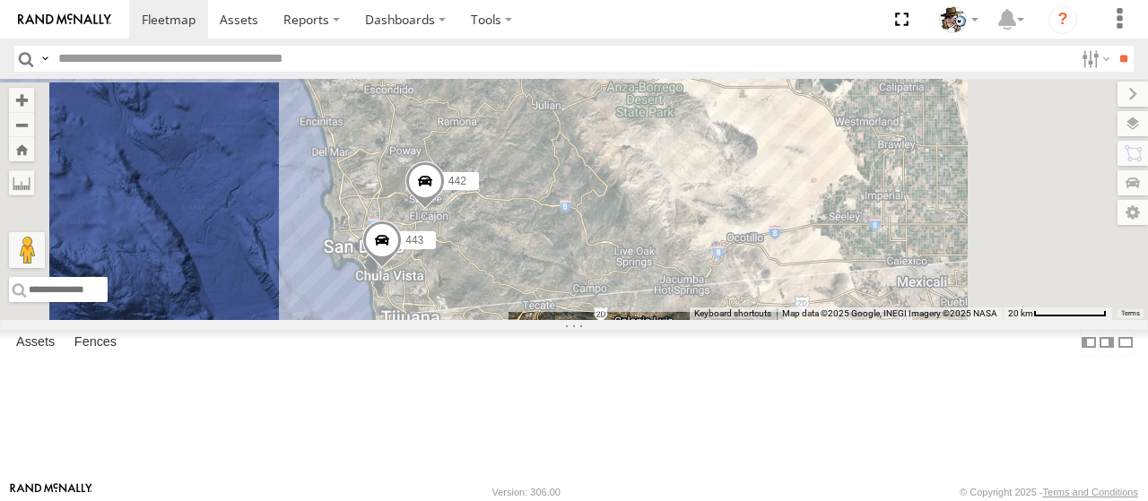
drag, startPoint x: 765, startPoint y: 330, endPoint x: 771, endPoint y: 235, distance: 95.3
click at [770, 231] on div "484 508 564 482 576 595 483 469 600 567 530 581 531 565 597 475 HINO 457 429 58…" at bounding box center [574, 199] width 1148 height 241
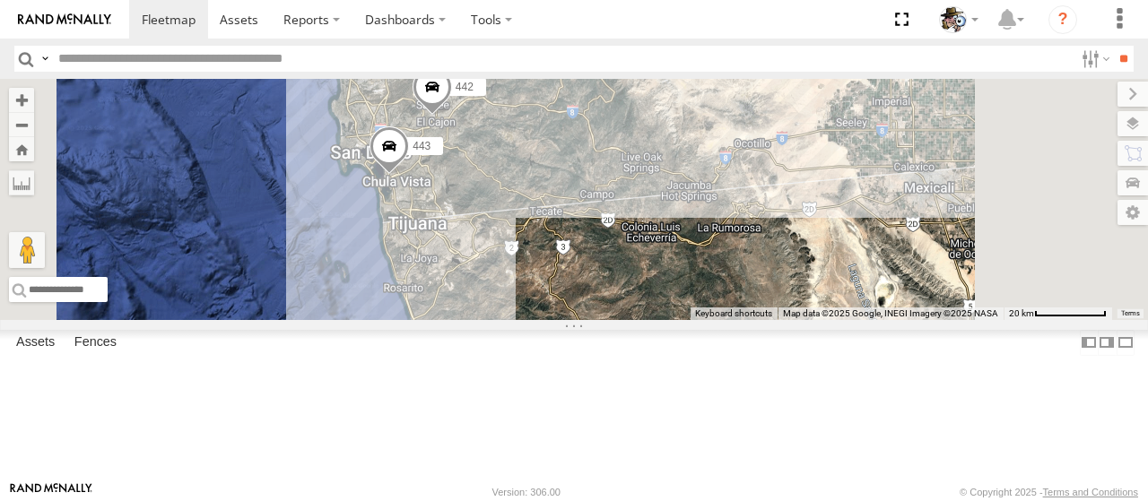
drag, startPoint x: 757, startPoint y: 315, endPoint x: 765, endPoint y: 219, distance: 96.3
click at [765, 219] on div "484 508 564 482 576 595 483 469 600 567 530 581 531 565 597 475 HINO 457 429 58…" at bounding box center [574, 199] width 1148 height 241
